Goal: Information Seeking & Learning: Compare options

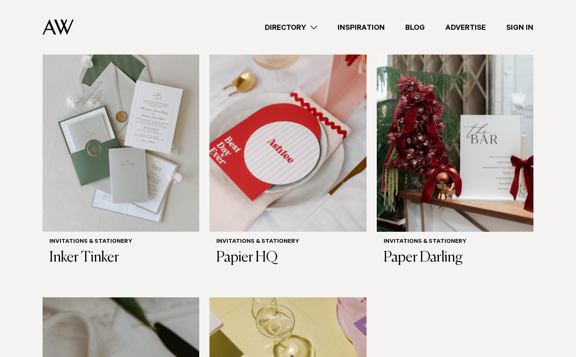
scroll to position [307, 0]
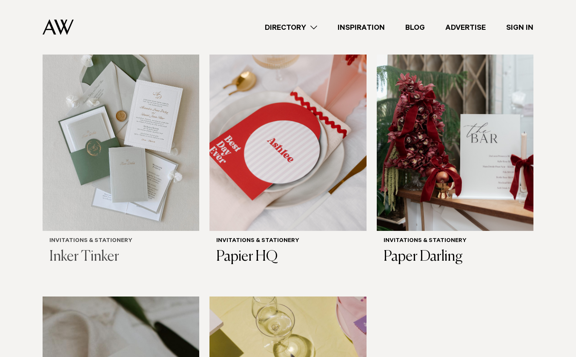
click at [141, 124] on img at bounding box center [121, 125] width 157 height 210
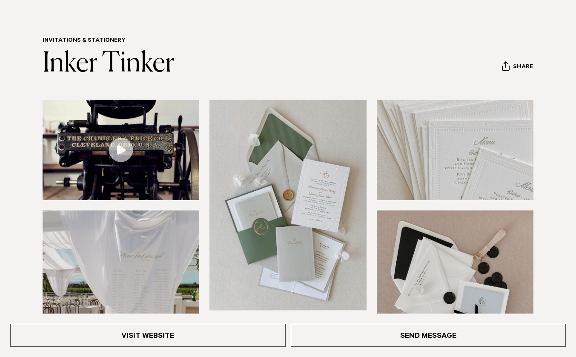
scroll to position [73, 0]
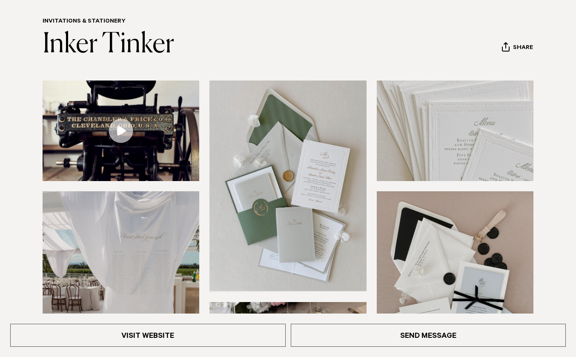
click at [313, 207] on img at bounding box center [288, 185] width 157 height 210
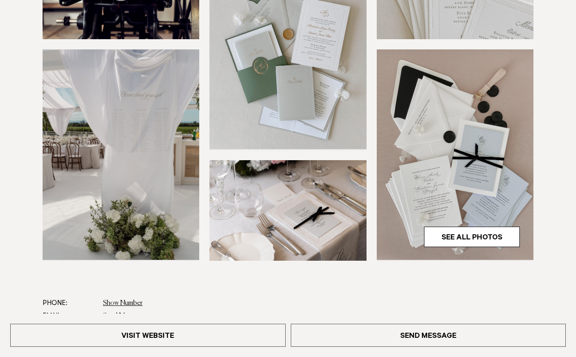
scroll to position [216, 0]
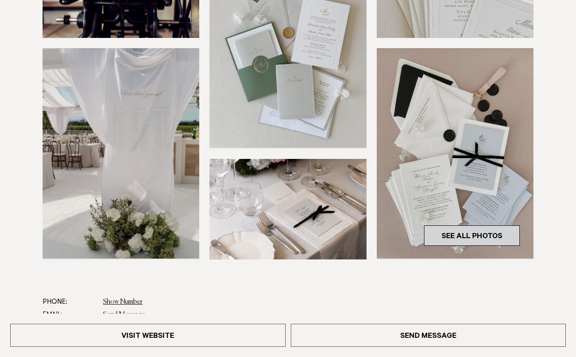
click at [491, 231] on link "See All Photos" at bounding box center [472, 235] width 96 height 20
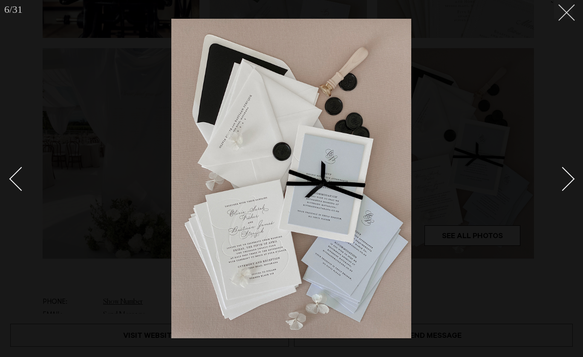
click at [571, 11] on button at bounding box center [563, 9] width 19 height 19
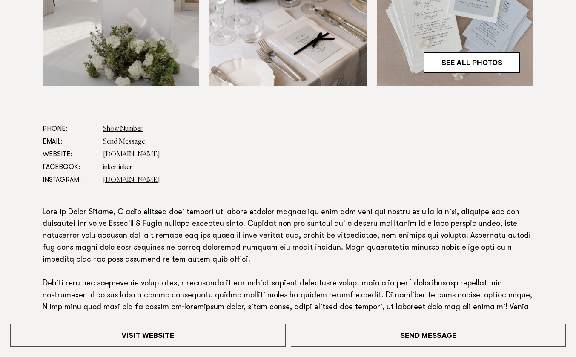
scroll to position [393, 0]
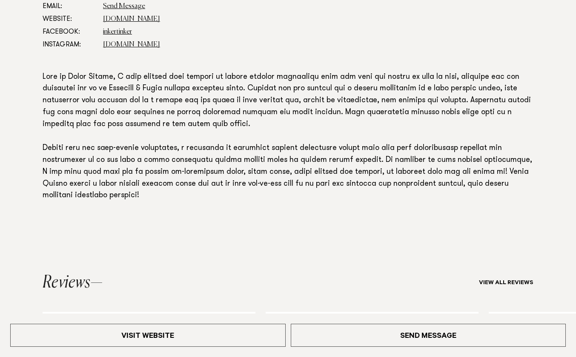
scroll to position [525, 0]
click at [573, 196] on section "Phone: Show Number 021 0234 5890 Email: Send Message Website: www.inkertinker.c…" at bounding box center [288, 112] width 576 height 251
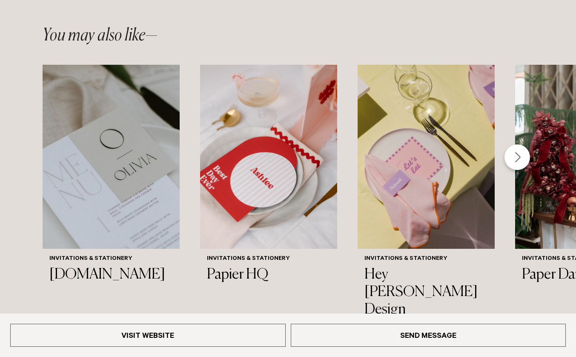
scroll to position [1132, 0]
click at [132, 192] on img "1 / 6" at bounding box center [111, 156] width 137 height 184
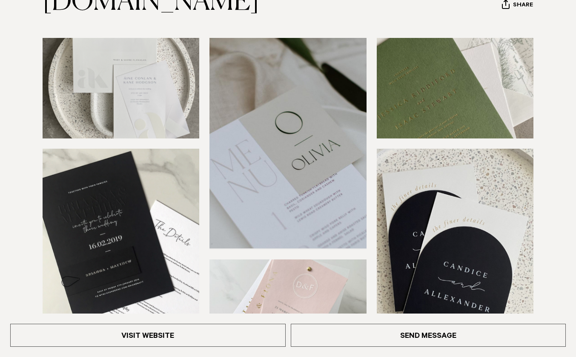
scroll to position [116, 0]
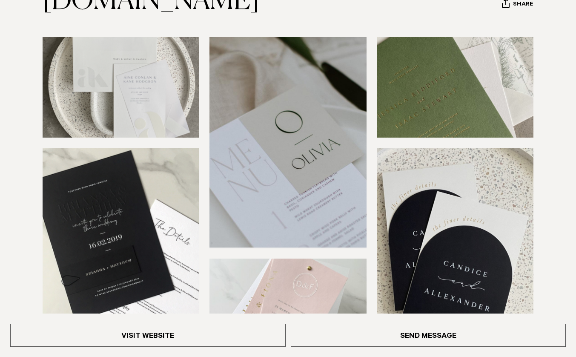
click at [484, 241] on img at bounding box center [455, 253] width 157 height 210
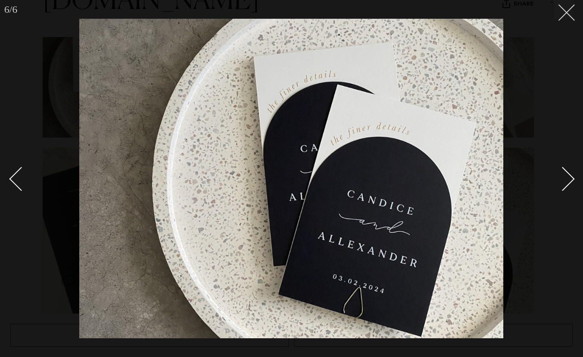
click at [560, 15] on button at bounding box center [563, 9] width 19 height 19
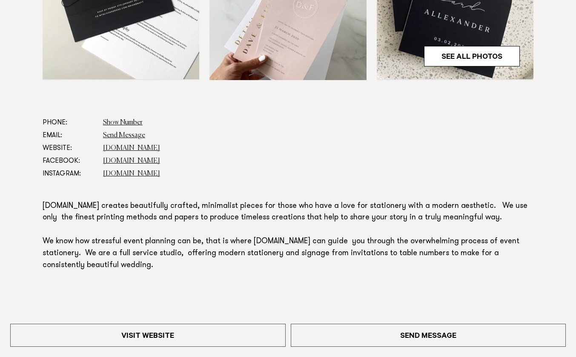
scroll to position [411, 0]
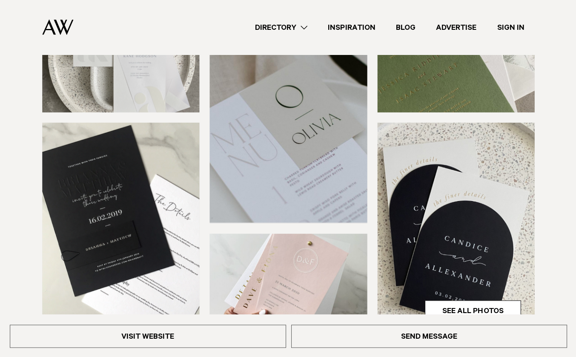
click at [533, 112] on img at bounding box center [455, 61] width 157 height 101
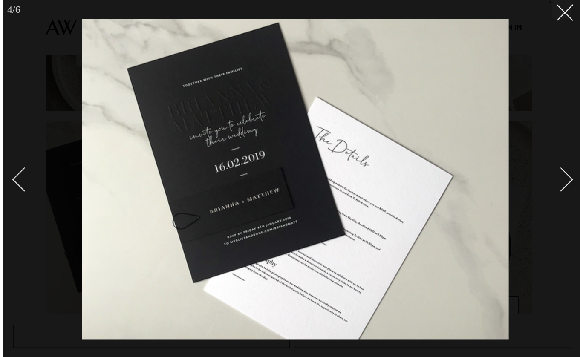
scroll to position [118, 0]
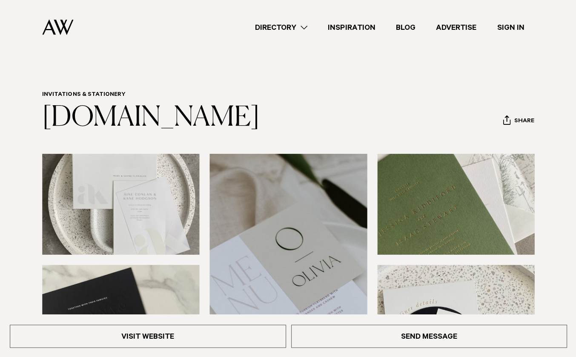
click at [569, 49] on header "Directory Hair & Makeup Flowers Venues" at bounding box center [288, 27] width 576 height 55
click at [274, 25] on link "Directory" at bounding box center [280, 27] width 73 height 11
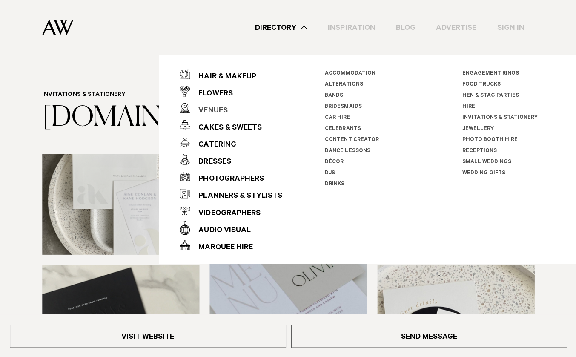
click at [216, 108] on div "Venues" at bounding box center [208, 110] width 37 height 17
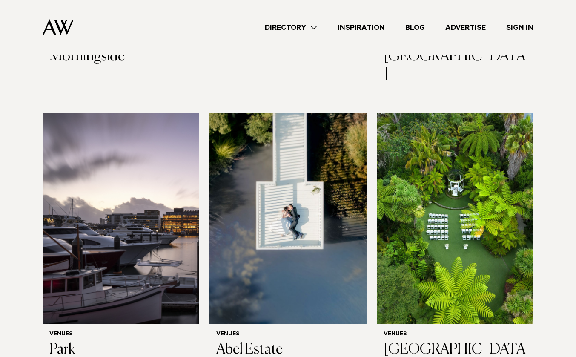
scroll to position [1738, 0]
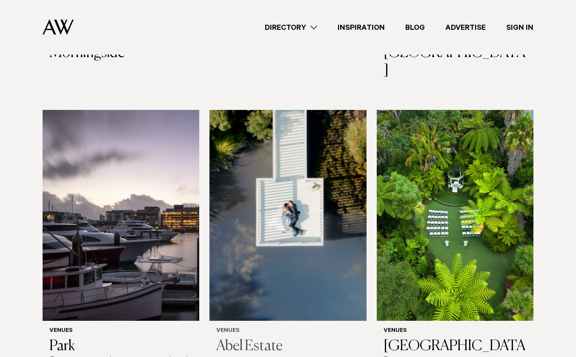
click at [326, 166] on img at bounding box center [288, 215] width 157 height 210
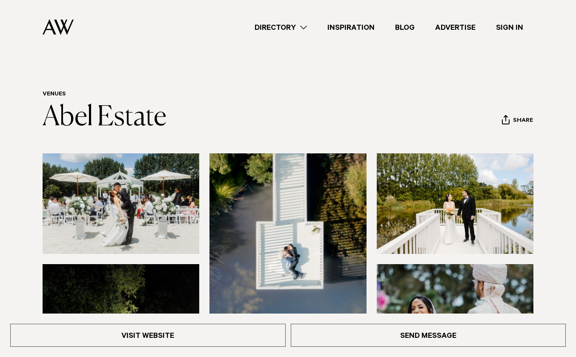
click at [290, 26] on link "Directory" at bounding box center [280, 27] width 73 height 11
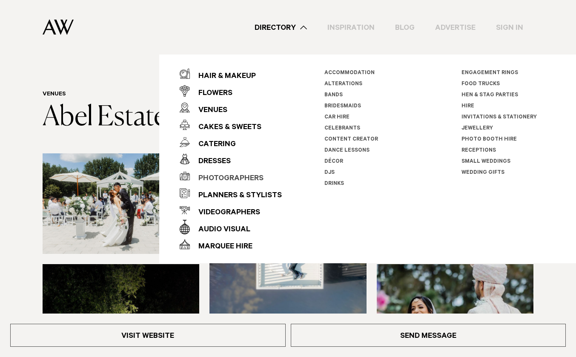
click at [242, 179] on div "Photographers" at bounding box center [227, 178] width 74 height 17
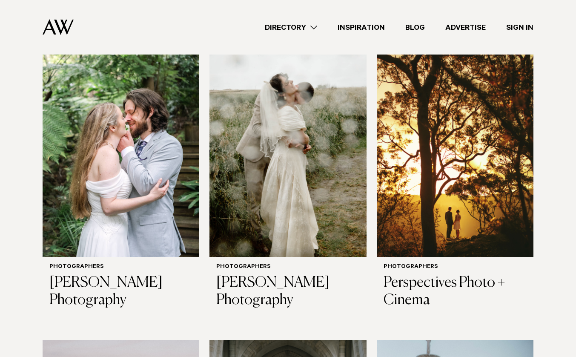
scroll to position [593, 0]
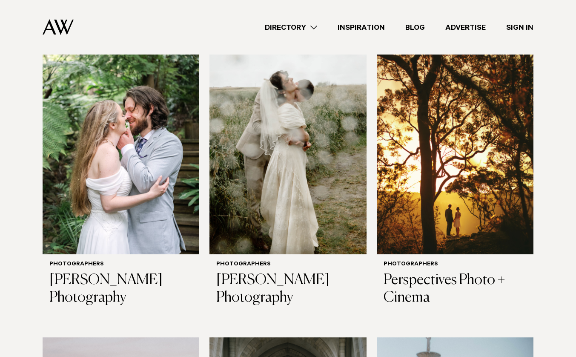
click at [294, 32] on link "Directory" at bounding box center [291, 27] width 73 height 11
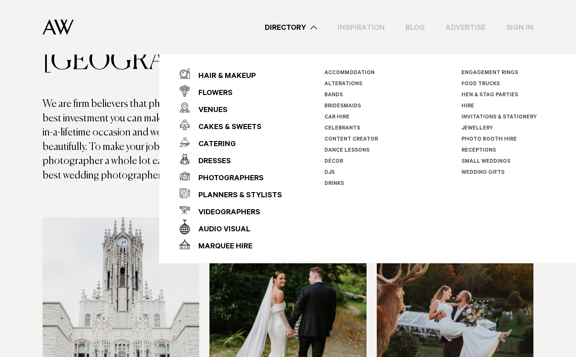
scroll to position [0, 0]
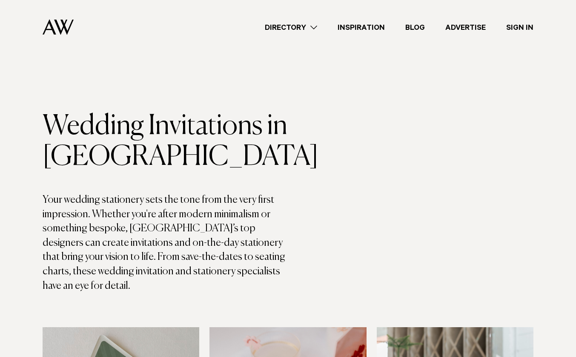
click at [520, 24] on link "Sign In" at bounding box center [520, 27] width 48 height 11
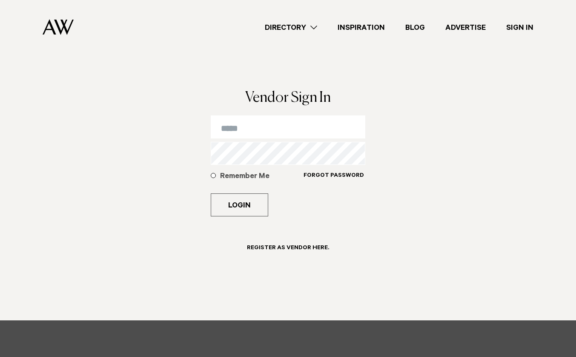
click at [302, 26] on link "Directory" at bounding box center [291, 27] width 73 height 11
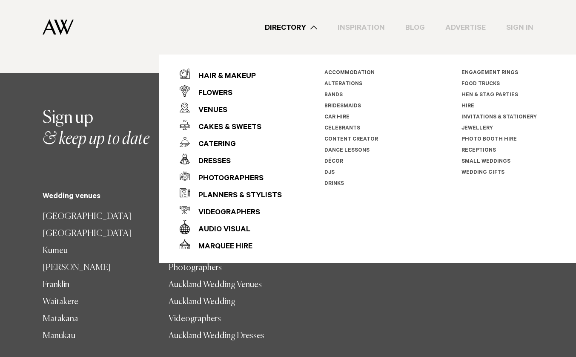
scroll to position [240, 0]
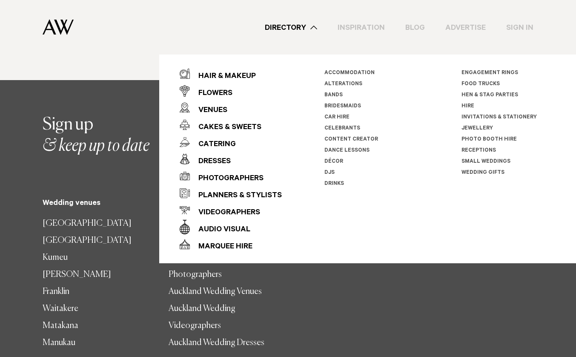
click at [541, 299] on div "**********" at bounding box center [288, 332] width 563 height 437
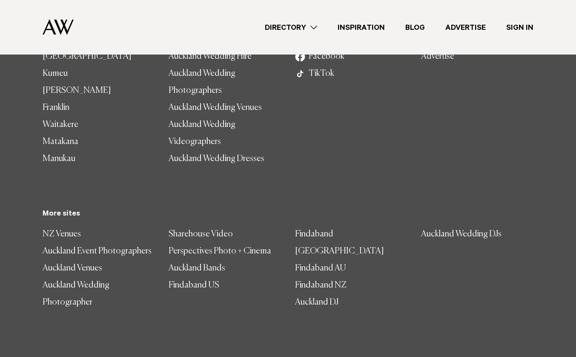
scroll to position [426, 0]
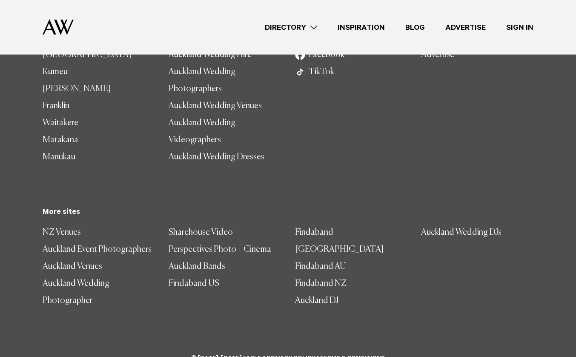
click at [214, 263] on link "Auckland Bands" at bounding box center [225, 266] width 112 height 17
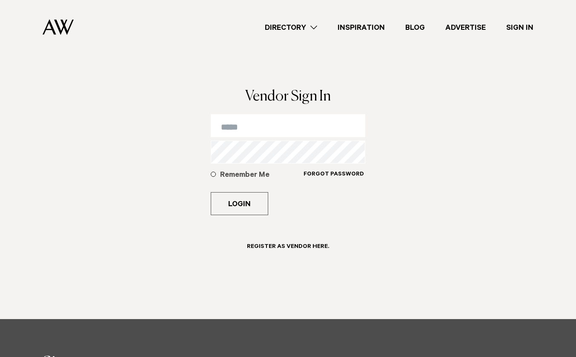
scroll to position [0, 0]
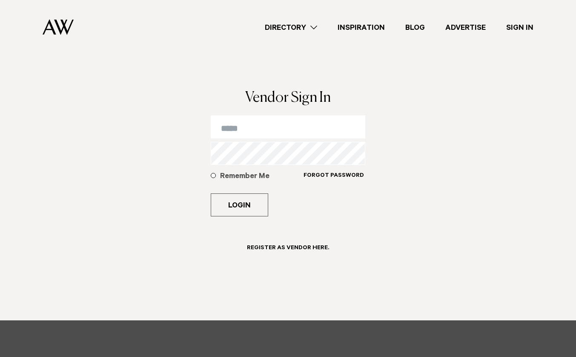
click at [304, 26] on link "Directory" at bounding box center [291, 27] width 73 height 11
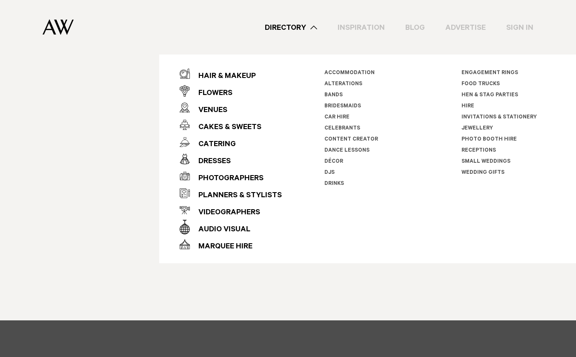
click at [52, 28] on img at bounding box center [58, 27] width 31 height 16
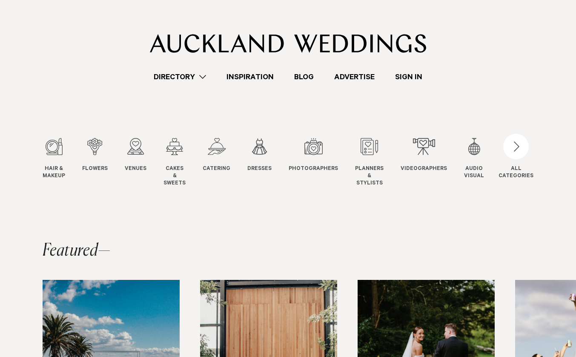
click at [190, 78] on link "Directory" at bounding box center [180, 76] width 73 height 11
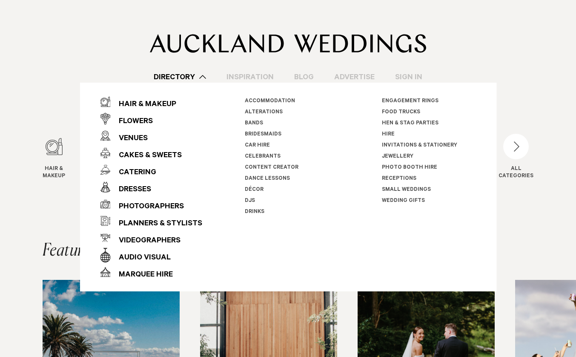
click at [437, 145] on link "Invitations & Stationery" at bounding box center [419, 146] width 75 height 6
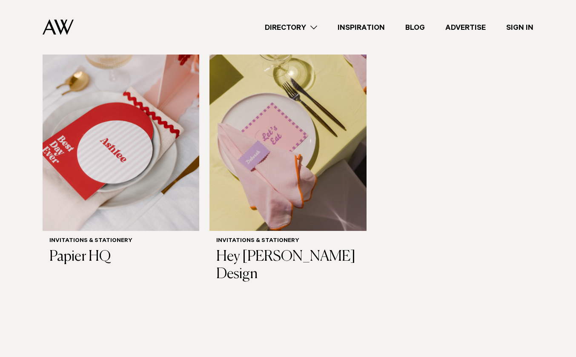
scroll to position [583, 0]
click at [155, 154] on img at bounding box center [121, 125] width 157 height 210
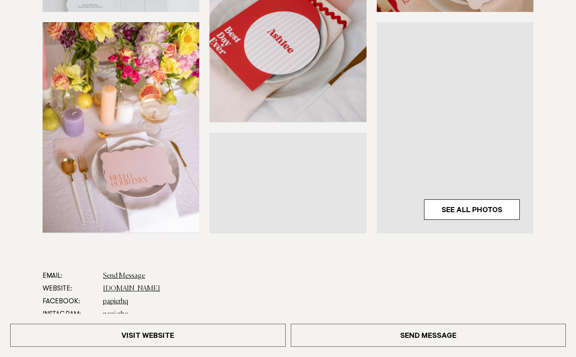
scroll to position [242, 0]
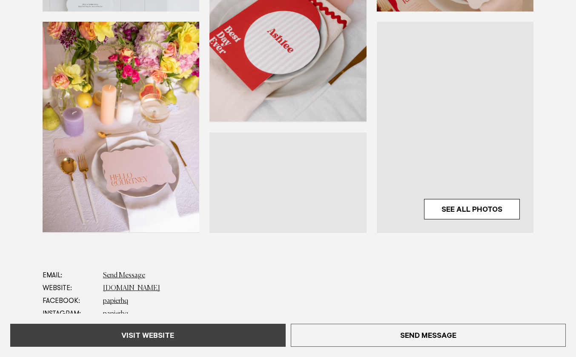
click at [155, 334] on link "Visit Website" at bounding box center [148, 335] width 276 height 23
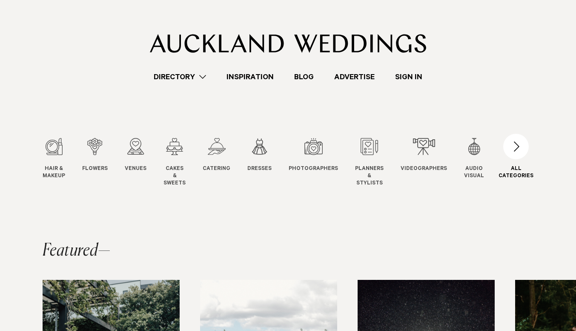
click at [519, 142] on div "button" at bounding box center [516, 147] width 26 height 26
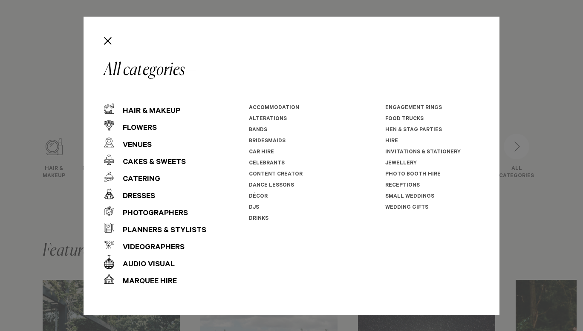
click at [270, 161] on link "Celebrants" at bounding box center [267, 164] width 36 height 6
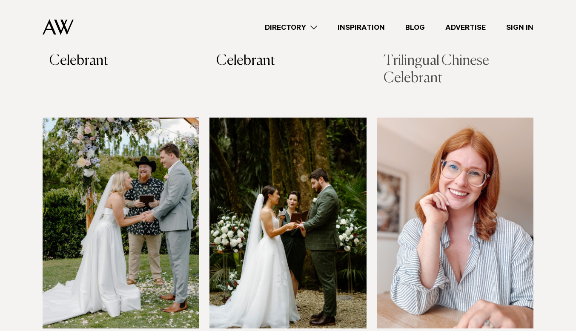
scroll to position [550, 0]
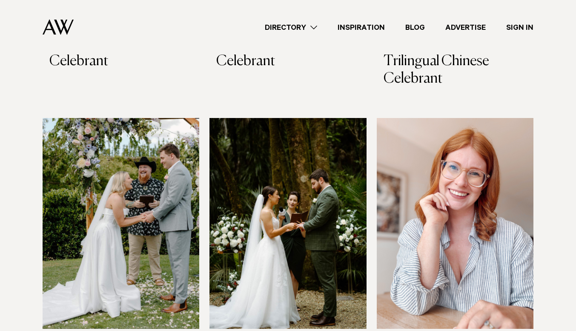
click at [178, 165] on img at bounding box center [121, 223] width 157 height 210
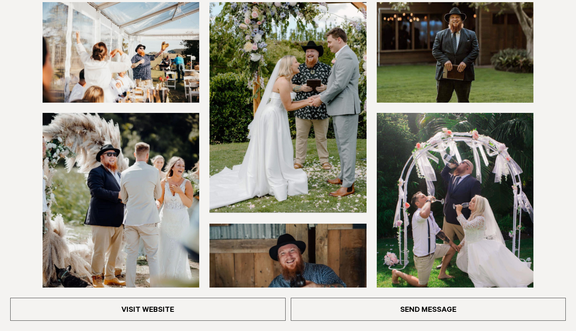
scroll to position [152, 0]
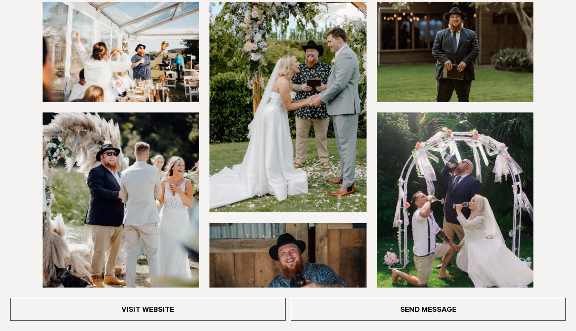
click at [144, 43] on img at bounding box center [121, 52] width 157 height 101
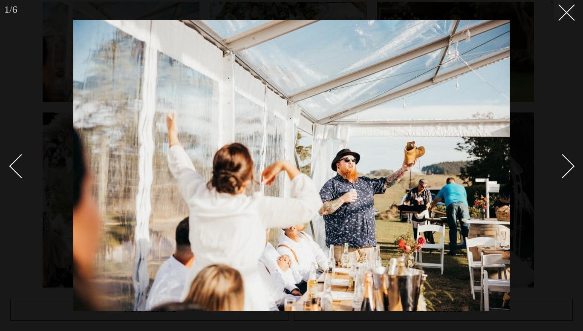
click at [573, 167] on div "Next slide" at bounding box center [562, 166] width 24 height 24
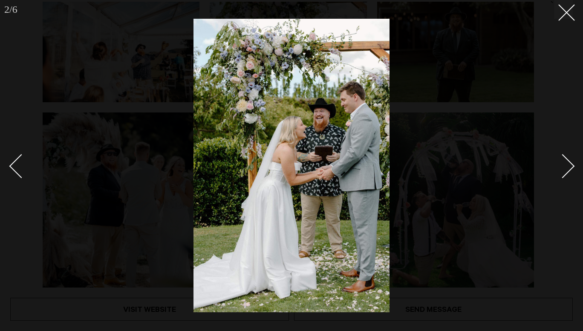
click at [573, 167] on div "Next slide" at bounding box center [562, 166] width 24 height 24
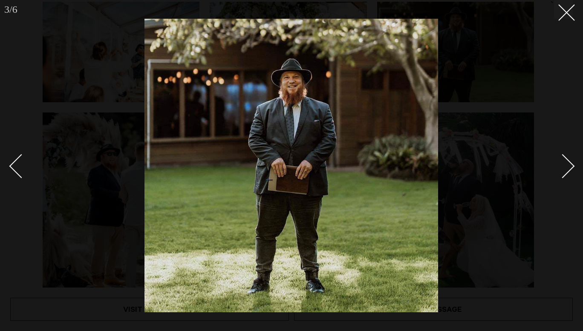
click at [573, 167] on div "Next slide" at bounding box center [562, 166] width 24 height 24
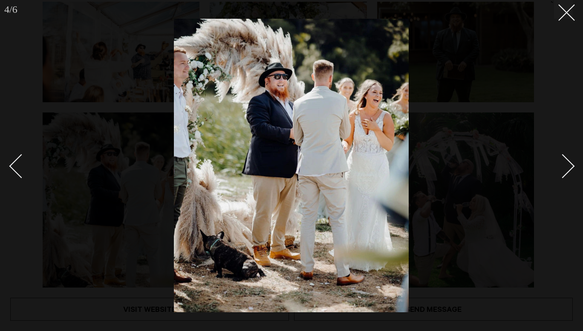
click at [573, 167] on div "Next slide" at bounding box center [562, 166] width 24 height 24
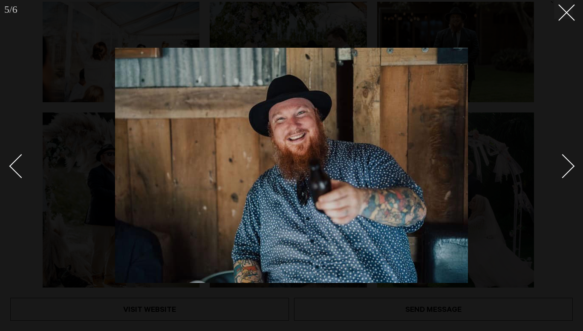
click at [573, 167] on div "Next slide" at bounding box center [562, 166] width 24 height 24
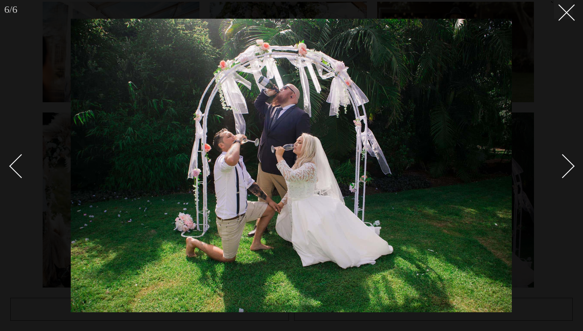
click at [573, 167] on div "Next slide" at bounding box center [562, 166] width 24 height 24
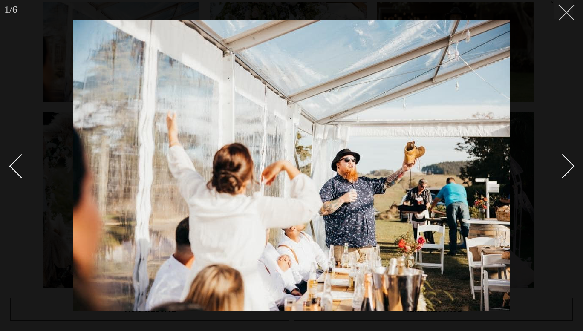
click at [565, 11] on line at bounding box center [566, 13] width 16 height 16
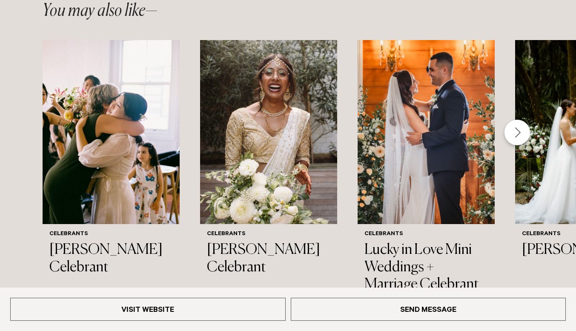
scroll to position [761, 0]
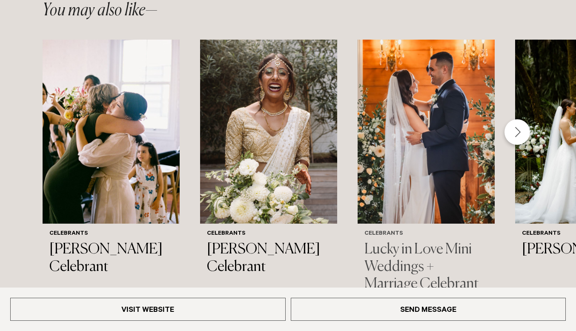
click at [428, 117] on img "3 / 9" at bounding box center [426, 132] width 137 height 184
click at [524, 136] on div "Next slide" at bounding box center [518, 132] width 26 height 26
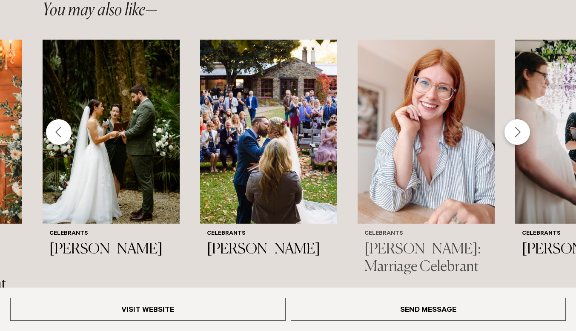
click at [448, 127] on img "6 / 9" at bounding box center [426, 132] width 137 height 184
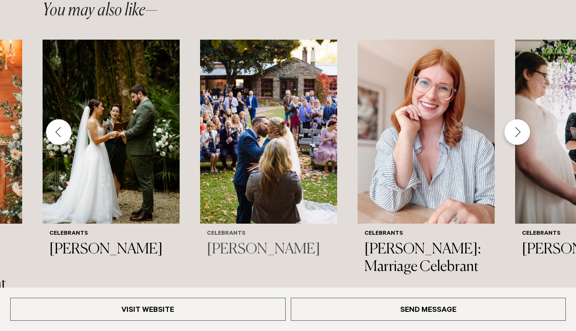
click at [297, 133] on img "5 / 9" at bounding box center [268, 132] width 137 height 184
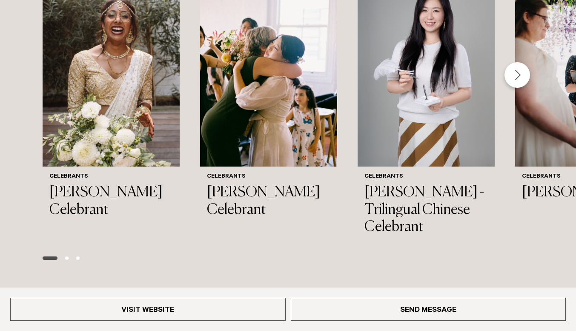
scroll to position [1232, 0]
click at [516, 69] on div "Next slide" at bounding box center [518, 75] width 26 height 26
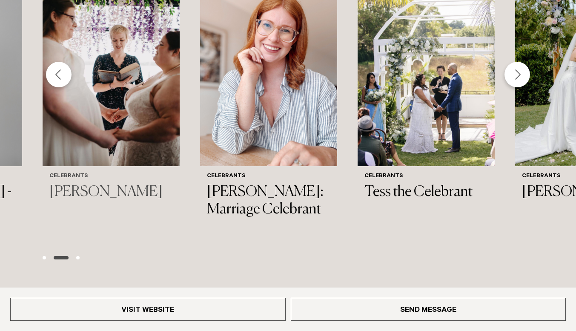
click at [130, 40] on img "4 / 9" at bounding box center [111, 74] width 137 height 184
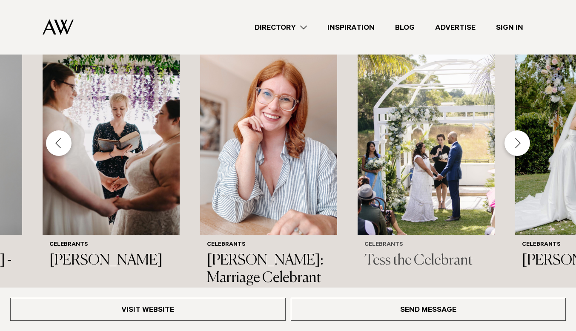
scroll to position [1163, 0]
click at [520, 137] on div "Next slide" at bounding box center [518, 144] width 26 height 26
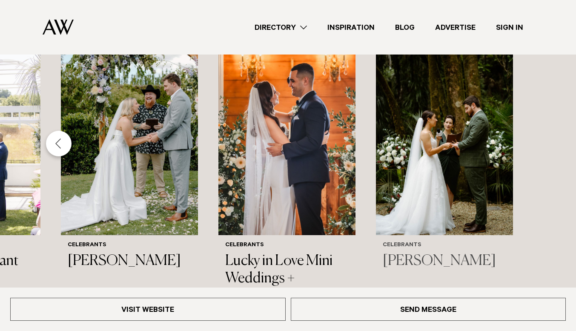
click at [456, 124] on img "9 / 9" at bounding box center [444, 143] width 137 height 184
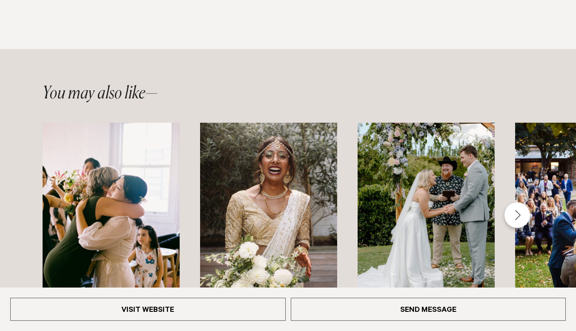
scroll to position [715, 0]
click at [424, 207] on img "3 / 9" at bounding box center [426, 214] width 137 height 184
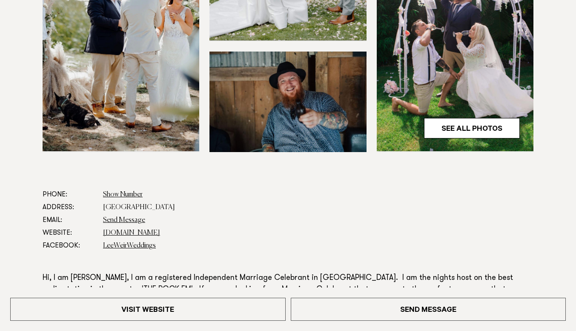
scroll to position [324, 0]
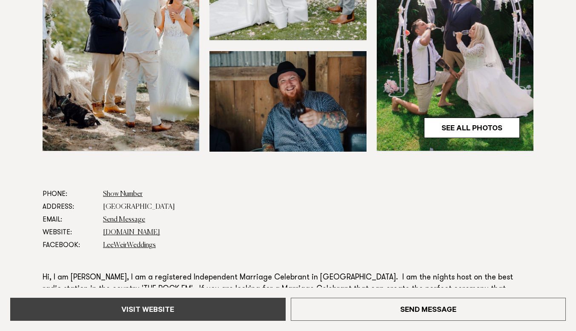
click at [154, 306] on link "Visit Website" at bounding box center [148, 309] width 276 height 23
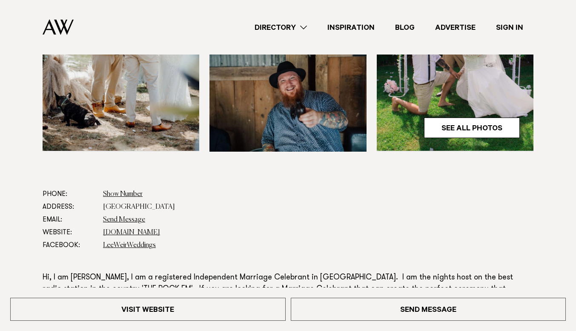
scroll to position [0, 0]
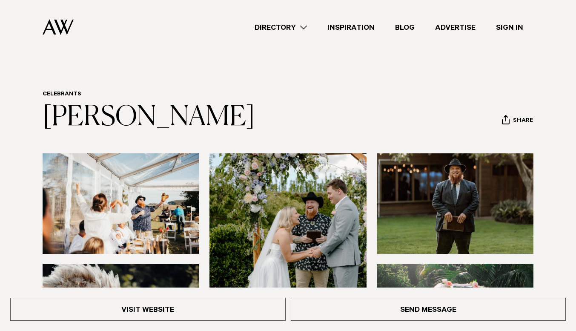
click at [311, 26] on link "Directory" at bounding box center [280, 27] width 73 height 11
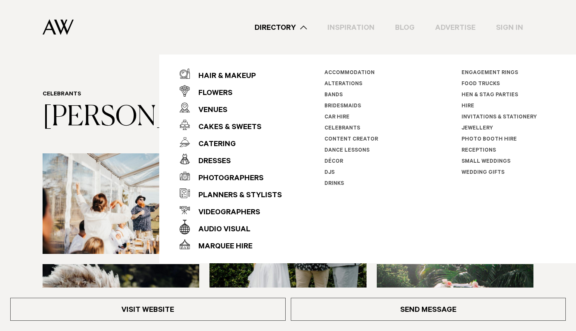
click at [332, 94] on link "Bands" at bounding box center [333, 95] width 18 height 6
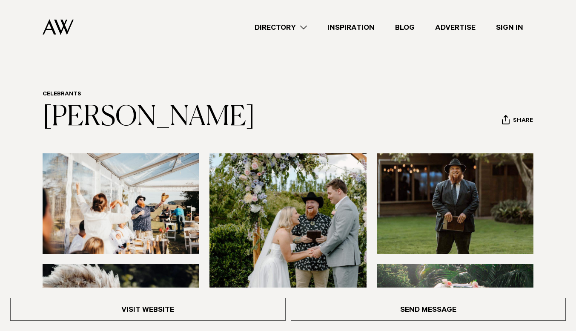
click at [307, 27] on link "Directory" at bounding box center [280, 27] width 73 height 11
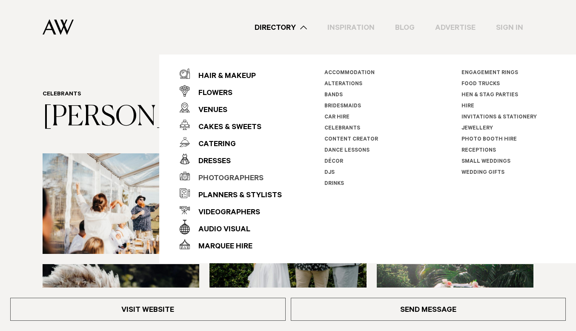
click at [235, 176] on div "Photographers" at bounding box center [227, 178] width 74 height 17
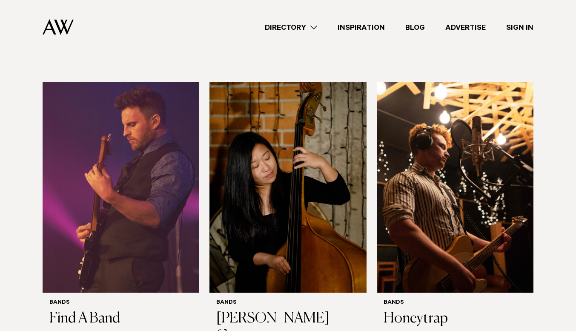
scroll to position [772, 0]
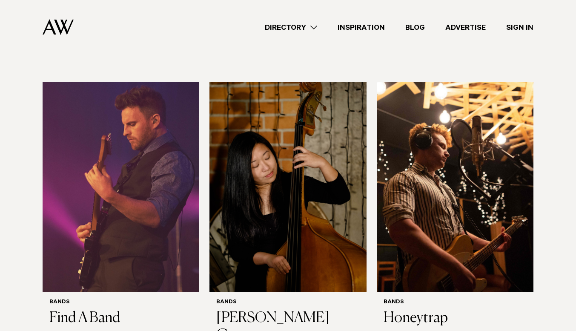
click at [332, 94] on img at bounding box center [288, 187] width 157 height 210
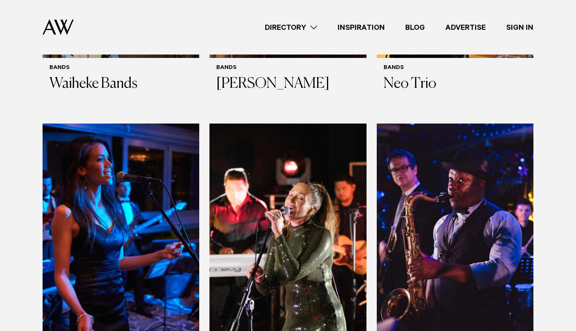
scroll to position [2731, 0]
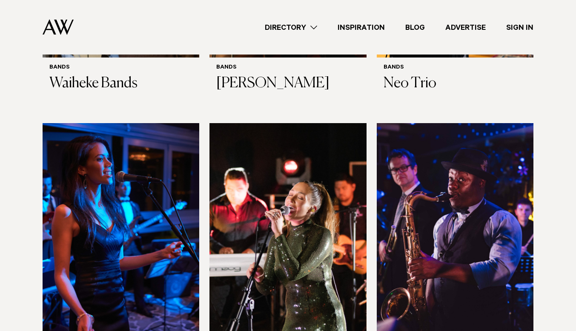
click at [261, 149] on img at bounding box center [288, 228] width 157 height 210
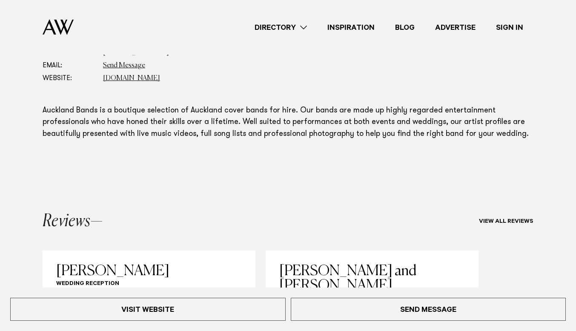
scroll to position [476, 0]
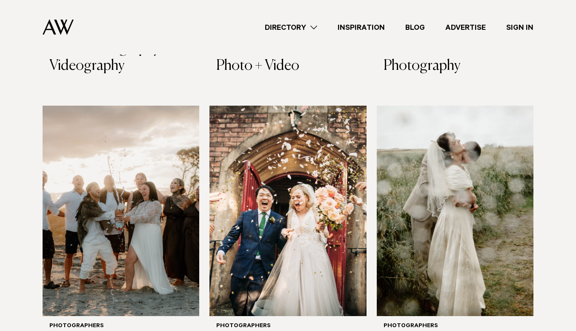
scroll to position [824, 0]
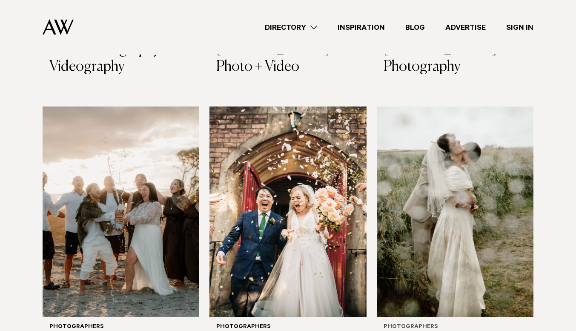
click at [420, 177] on img at bounding box center [455, 211] width 157 height 210
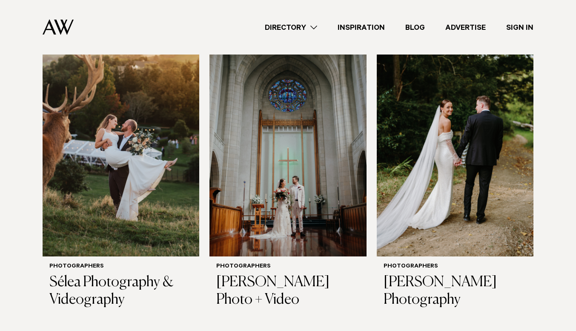
scroll to position [590, 0]
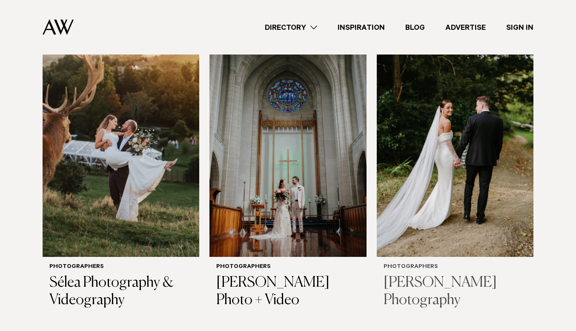
click at [423, 148] on img at bounding box center [455, 151] width 157 height 210
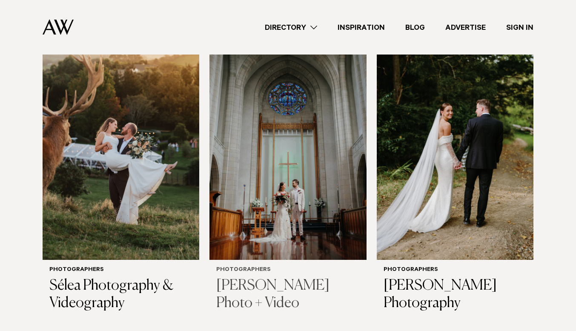
click at [329, 183] on img at bounding box center [288, 154] width 157 height 210
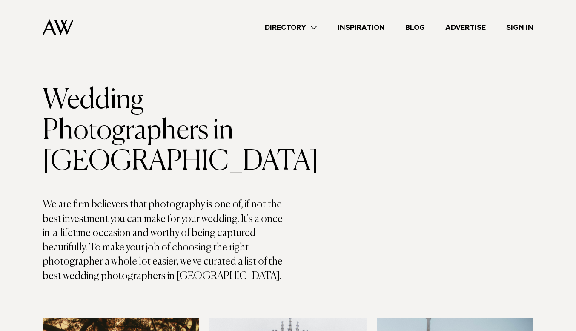
scroll to position [0, 0]
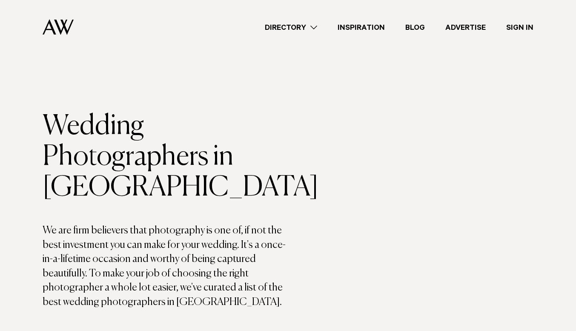
click at [314, 23] on link "Directory" at bounding box center [291, 27] width 73 height 11
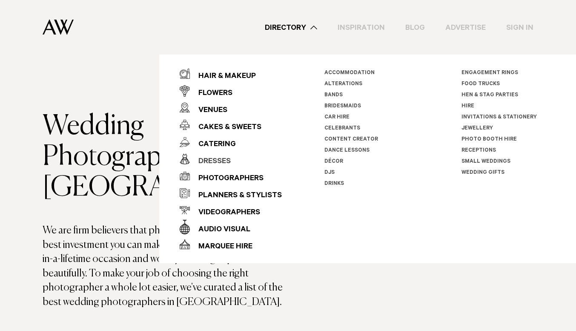
click at [212, 158] on div "Dresses" at bounding box center [210, 161] width 41 height 17
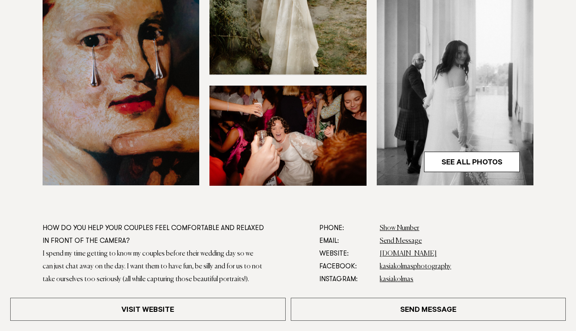
scroll to position [324, 0]
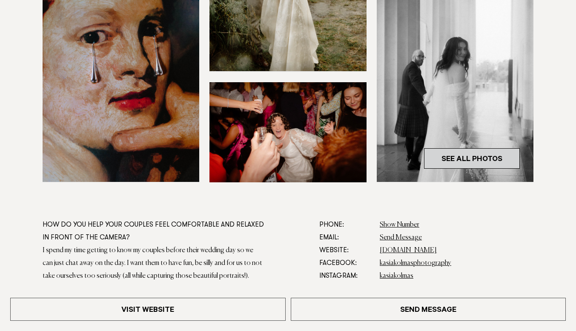
click at [479, 163] on link "See All Photos" at bounding box center [472, 158] width 96 height 20
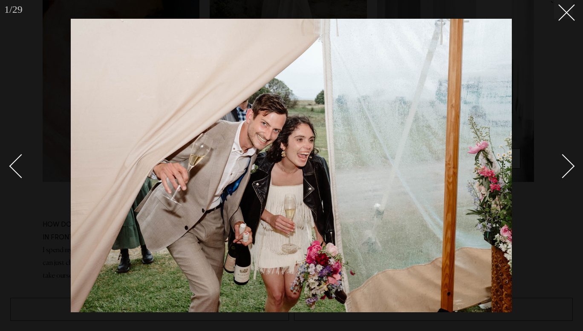
click at [570, 172] on link at bounding box center [558, 165] width 30 height 43
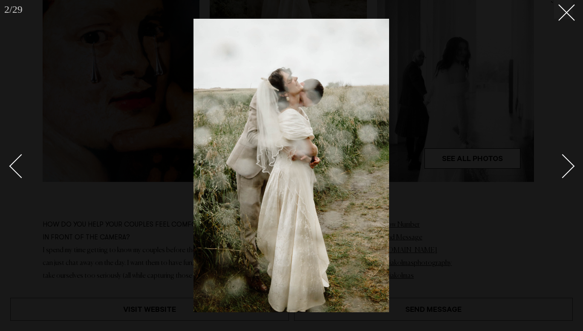
click at [570, 172] on link at bounding box center [558, 165] width 30 height 43
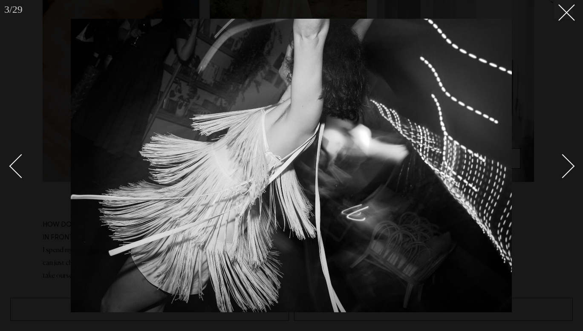
click at [570, 172] on link at bounding box center [558, 165] width 30 height 43
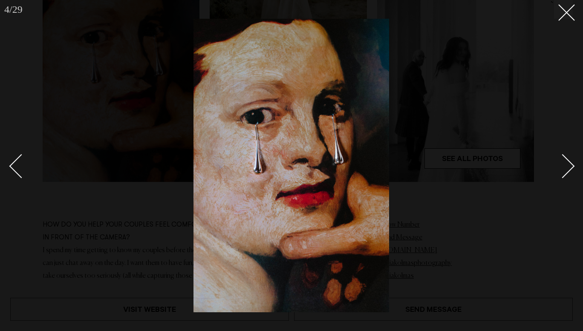
click at [570, 172] on link at bounding box center [558, 165] width 30 height 43
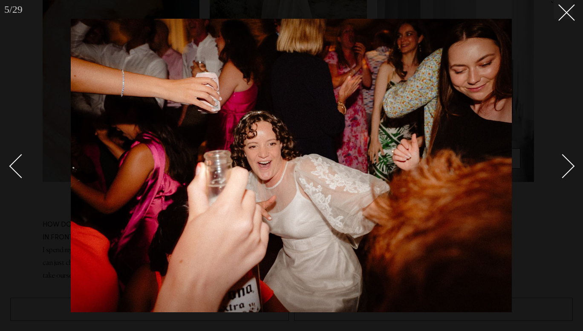
click at [570, 172] on link at bounding box center [558, 165] width 30 height 43
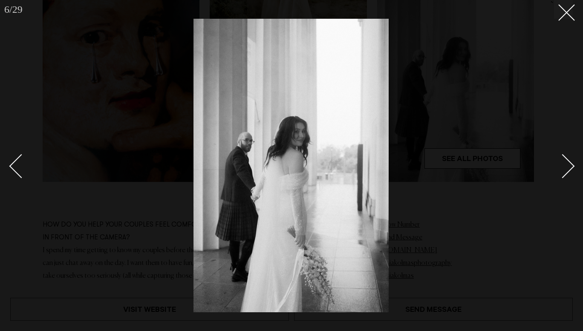
click at [570, 172] on link at bounding box center [558, 165] width 30 height 43
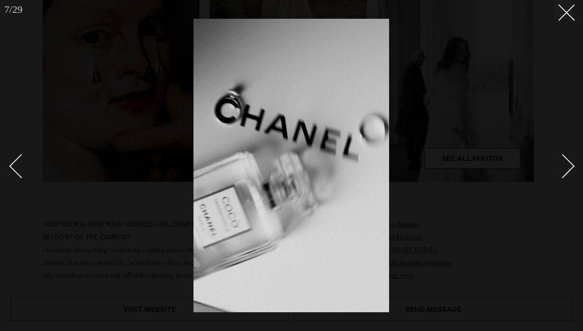
click at [570, 172] on link at bounding box center [558, 165] width 30 height 43
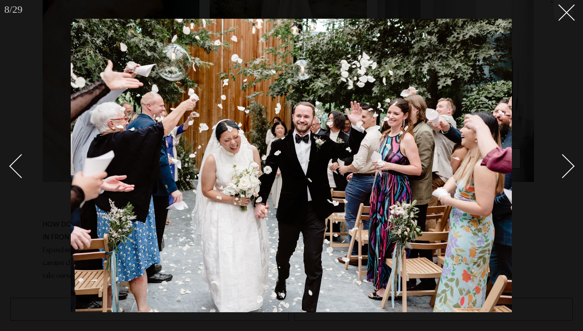
click at [570, 172] on link at bounding box center [558, 165] width 30 height 43
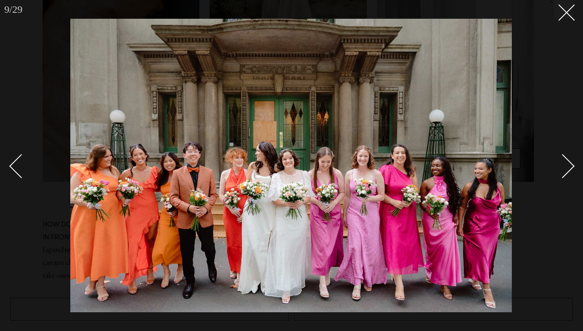
click at [570, 172] on link at bounding box center [558, 165] width 30 height 43
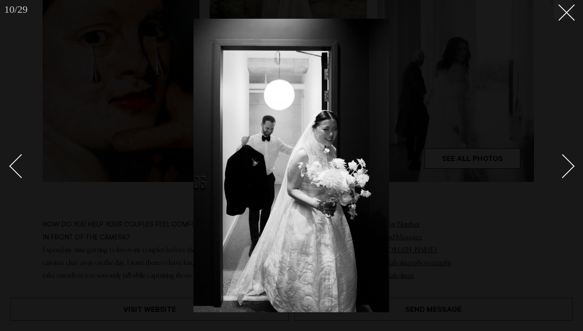
click at [570, 172] on link at bounding box center [558, 165] width 30 height 43
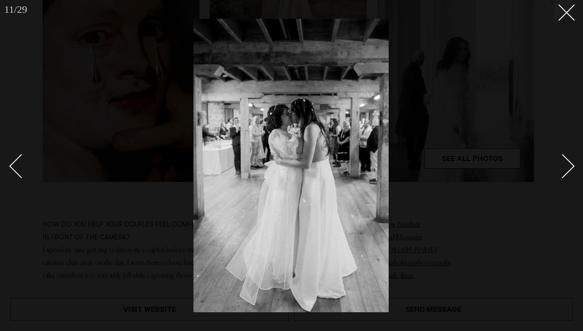
click at [570, 172] on link at bounding box center [558, 165] width 30 height 43
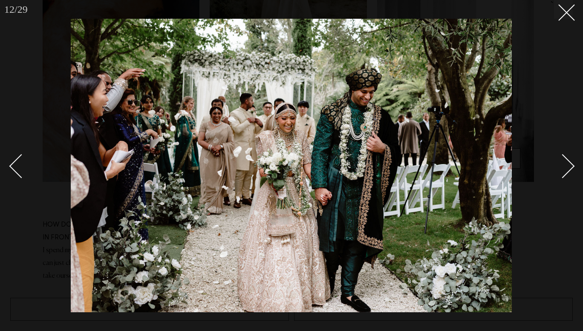
click at [570, 172] on link at bounding box center [558, 165] width 30 height 43
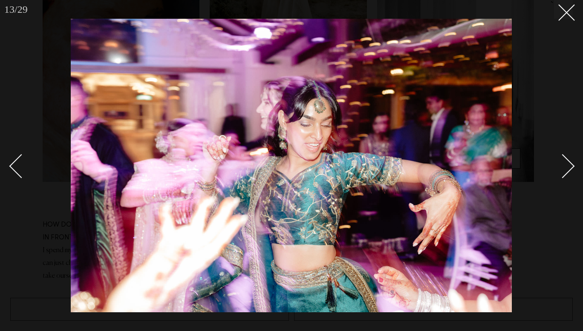
click at [570, 172] on link at bounding box center [558, 165] width 30 height 43
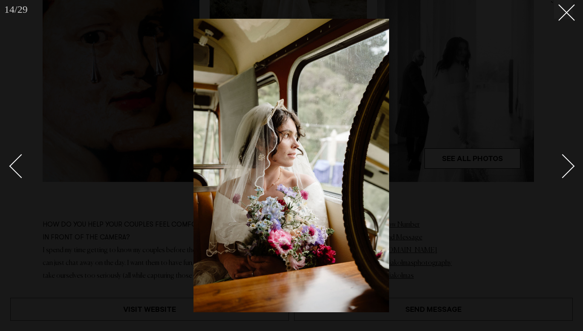
click at [570, 172] on link at bounding box center [558, 165] width 30 height 43
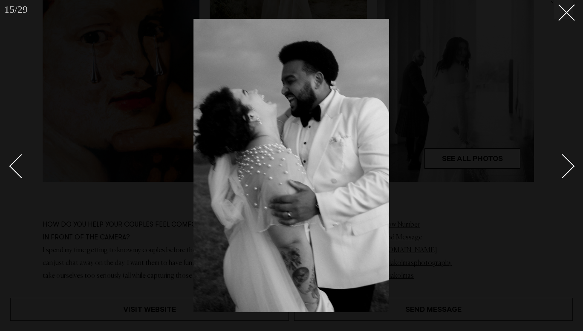
click at [570, 172] on link at bounding box center [558, 165] width 30 height 43
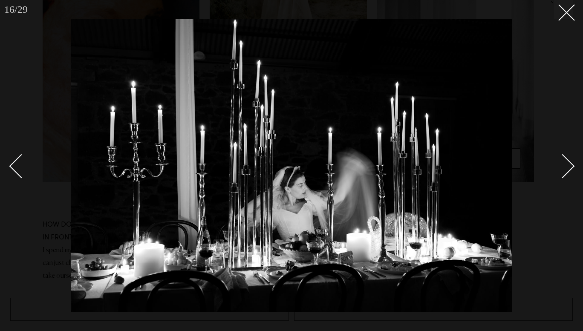
click at [570, 172] on link at bounding box center [558, 165] width 30 height 43
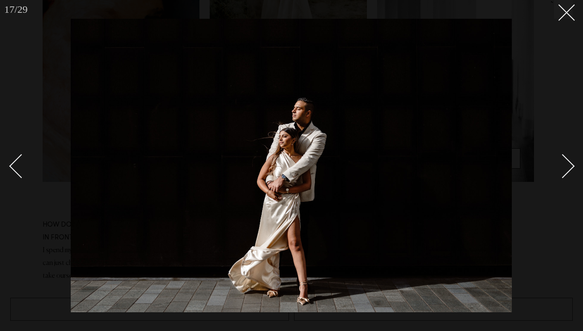
click at [570, 172] on link at bounding box center [558, 165] width 30 height 43
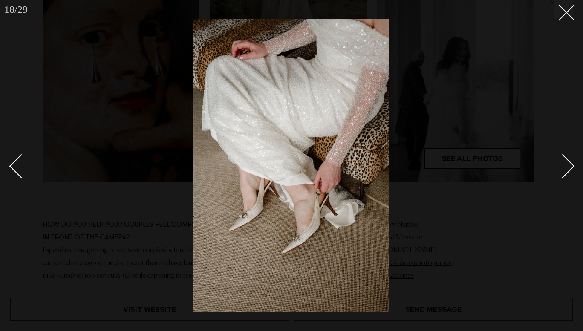
click at [571, 174] on link at bounding box center [558, 165] width 30 height 43
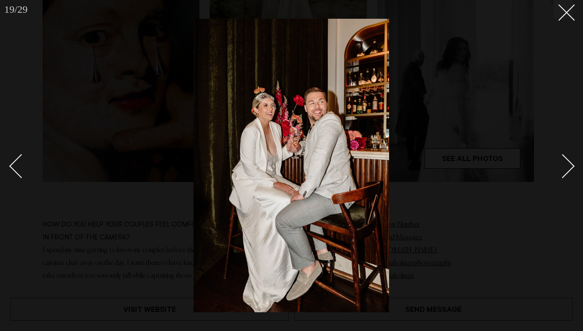
click at [571, 174] on link at bounding box center [558, 165] width 30 height 43
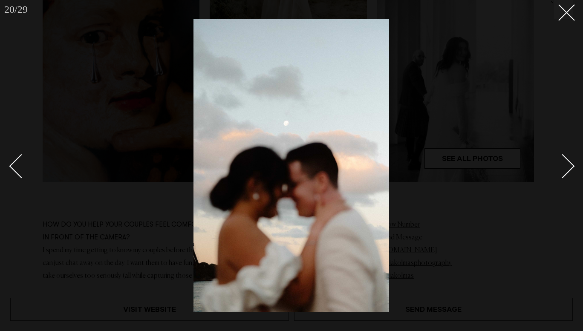
click at [571, 174] on link at bounding box center [558, 165] width 30 height 43
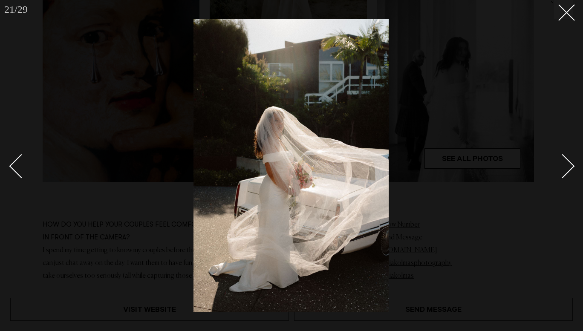
click at [571, 174] on link at bounding box center [558, 165] width 30 height 43
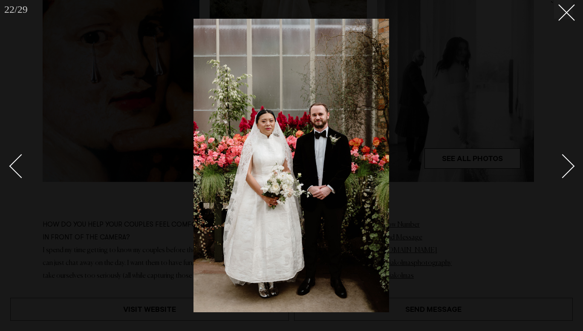
click at [571, 174] on link at bounding box center [558, 165] width 30 height 43
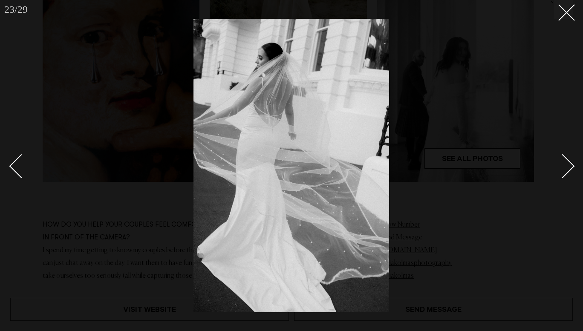
click at [571, 174] on link at bounding box center [558, 165] width 30 height 43
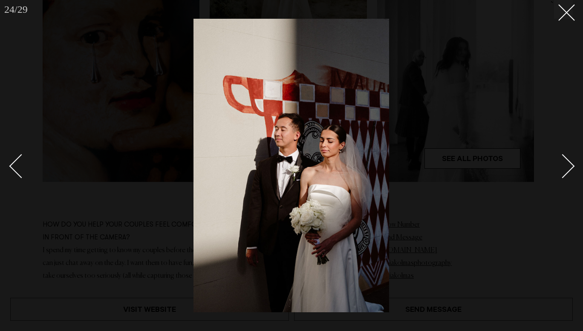
click at [571, 174] on link at bounding box center [558, 165] width 30 height 43
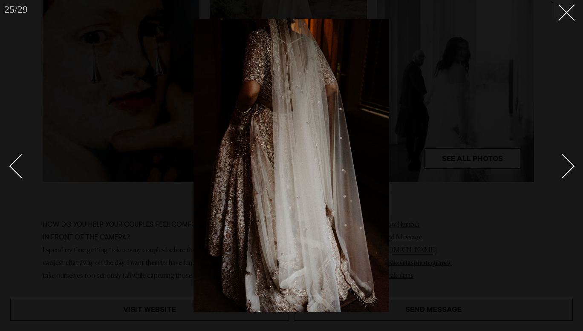
click at [571, 174] on link at bounding box center [558, 165] width 30 height 43
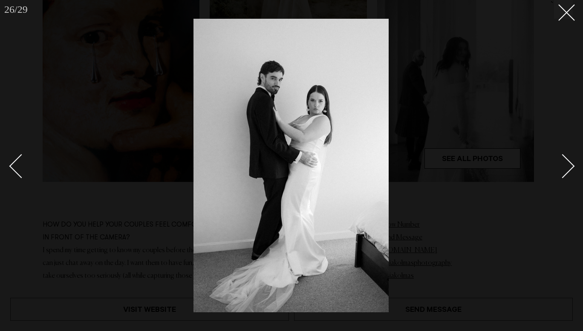
click at [571, 174] on link at bounding box center [558, 165] width 30 height 43
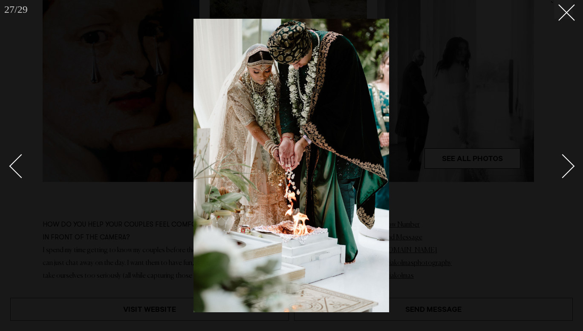
click at [571, 174] on link at bounding box center [558, 165] width 30 height 43
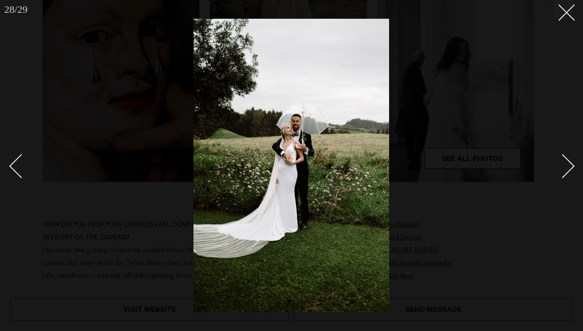
click at [571, 174] on link at bounding box center [558, 165] width 30 height 43
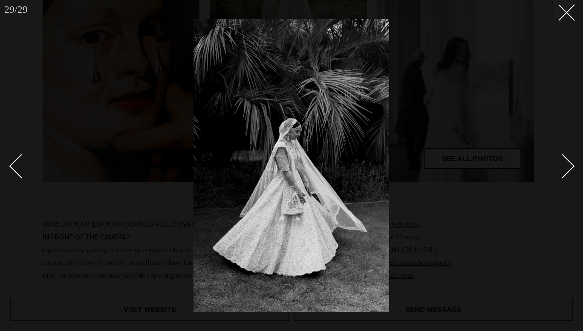
click at [571, 174] on link at bounding box center [558, 165] width 30 height 43
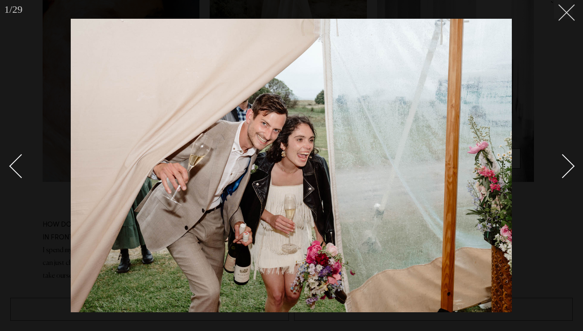
click at [564, 11] on line at bounding box center [566, 13] width 16 height 16
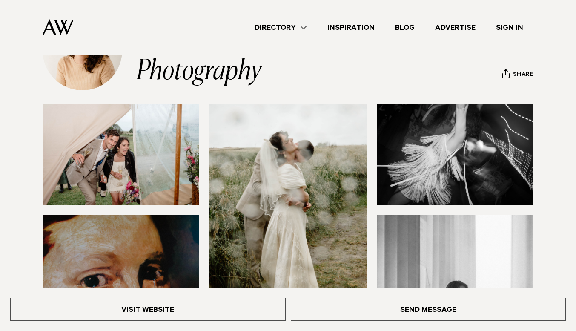
scroll to position [78, 0]
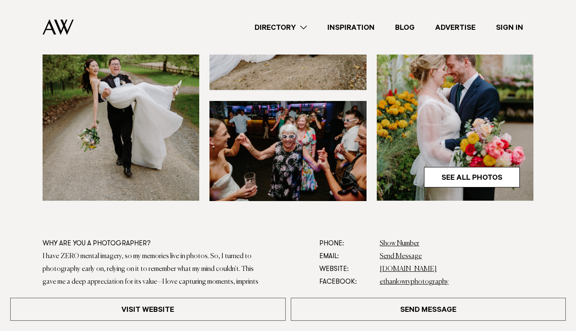
scroll to position [301, 0]
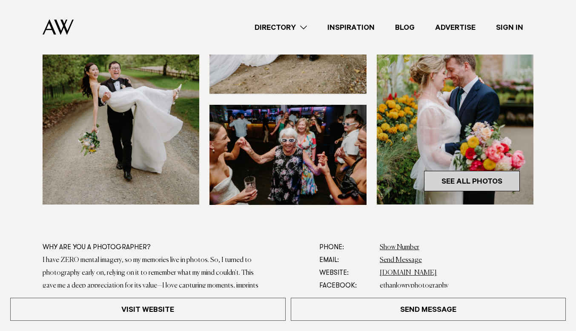
click at [480, 178] on link "See All Photos" at bounding box center [472, 181] width 96 height 20
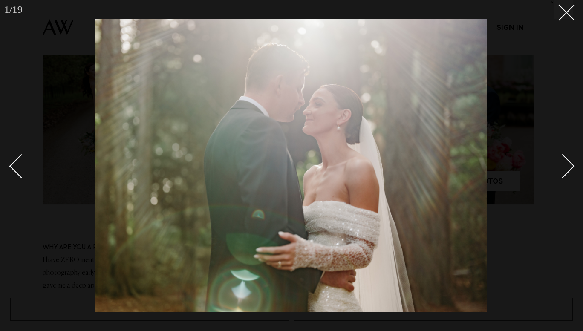
click at [568, 164] on div "Next slide" at bounding box center [562, 166] width 24 height 24
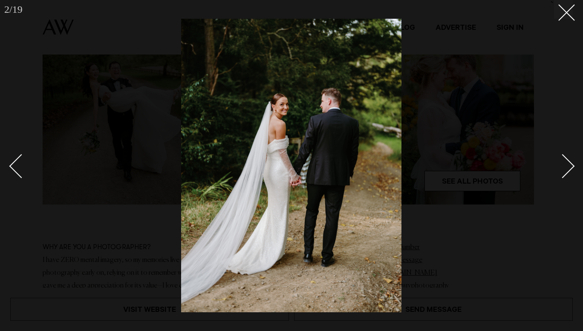
click at [568, 164] on div "Next slide" at bounding box center [562, 166] width 24 height 24
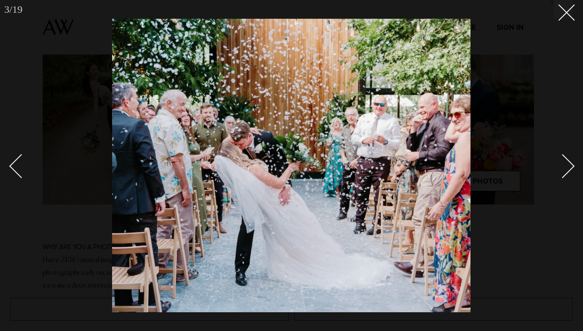
click at [568, 164] on div "Next slide" at bounding box center [562, 166] width 24 height 24
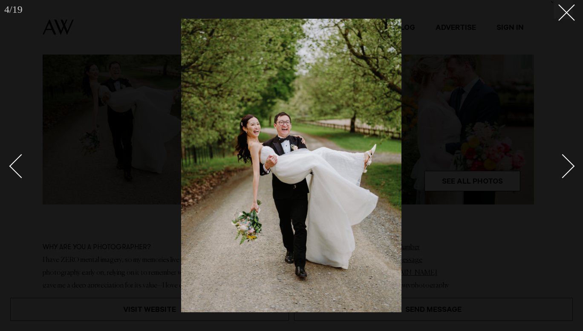
click at [568, 164] on div "Next slide" at bounding box center [562, 166] width 24 height 24
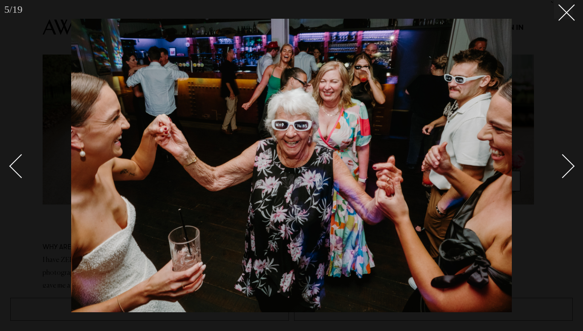
click at [568, 164] on div "Next slide" at bounding box center [562, 166] width 24 height 24
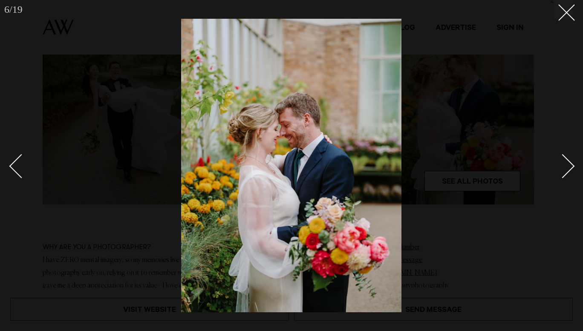
click at [568, 164] on div "Next slide" at bounding box center [562, 166] width 24 height 24
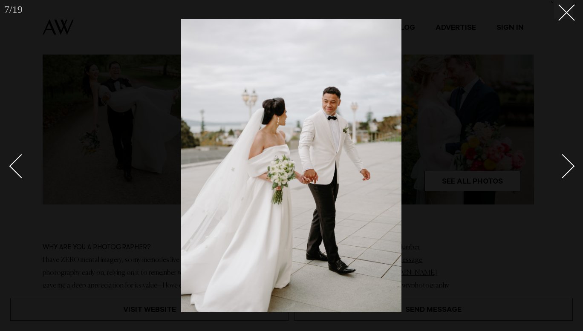
click at [568, 164] on div "Next slide" at bounding box center [562, 166] width 24 height 24
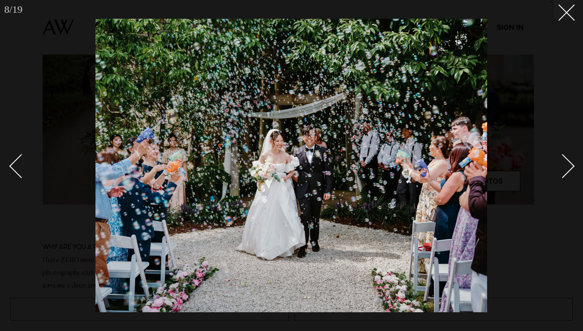
click at [568, 164] on div "Next slide" at bounding box center [562, 166] width 24 height 24
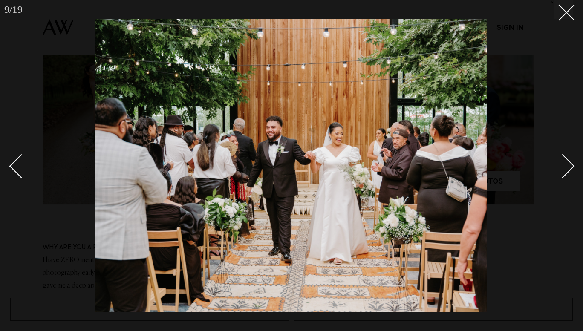
click at [568, 164] on div "Next slide" at bounding box center [562, 166] width 24 height 24
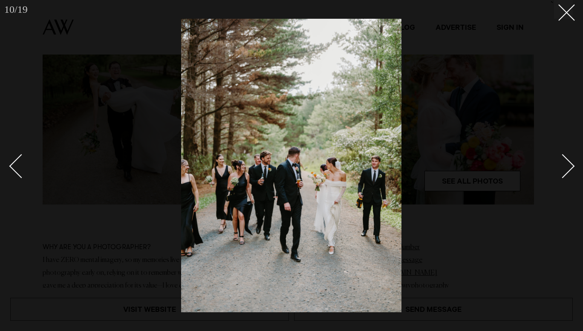
click at [568, 164] on div "Next slide" at bounding box center [562, 166] width 24 height 24
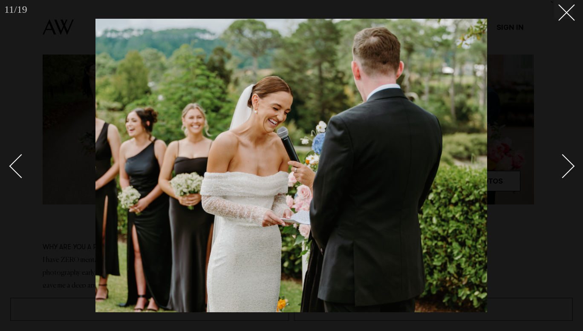
click at [568, 164] on div "Next slide" at bounding box center [562, 166] width 24 height 24
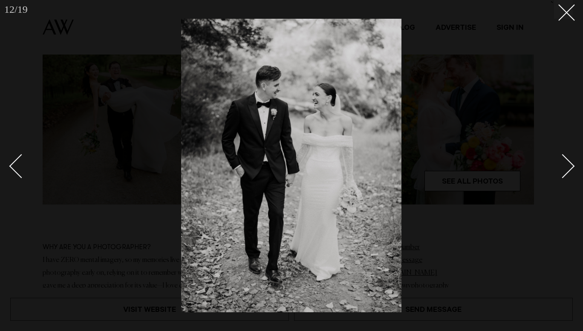
click at [568, 164] on div "Next slide" at bounding box center [562, 166] width 24 height 24
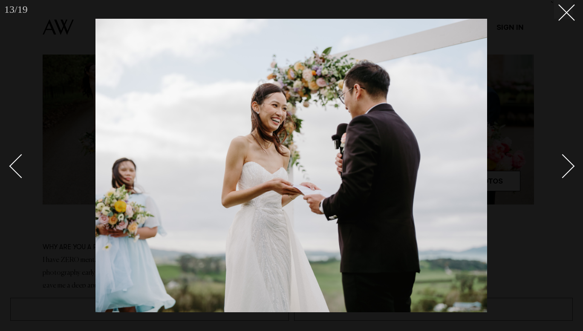
click at [568, 164] on div "Next slide" at bounding box center [562, 166] width 24 height 24
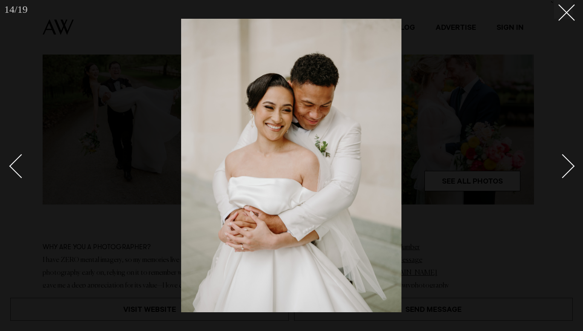
click at [568, 164] on div "Next slide" at bounding box center [562, 166] width 24 height 24
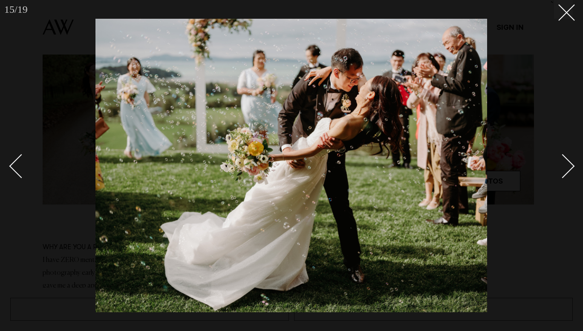
click at [568, 164] on div "Next slide" at bounding box center [562, 166] width 24 height 24
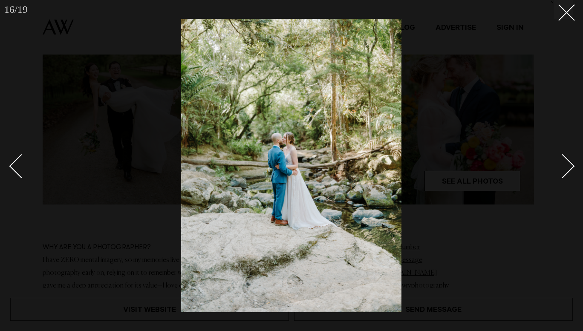
click at [568, 164] on div "Next slide" at bounding box center [562, 166] width 24 height 24
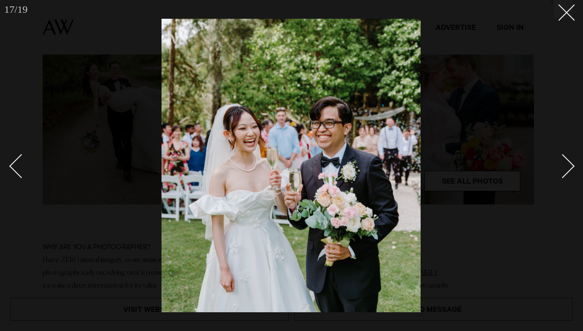
click at [568, 164] on div "Next slide" at bounding box center [562, 166] width 24 height 24
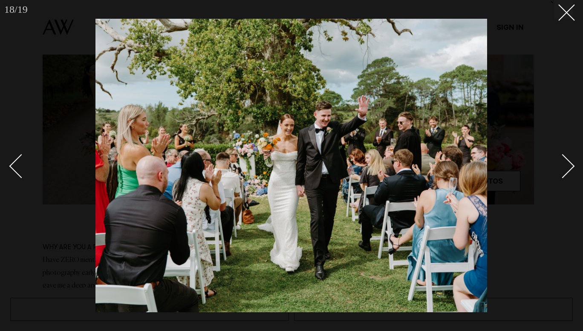
click at [568, 164] on div "Next slide" at bounding box center [562, 166] width 24 height 24
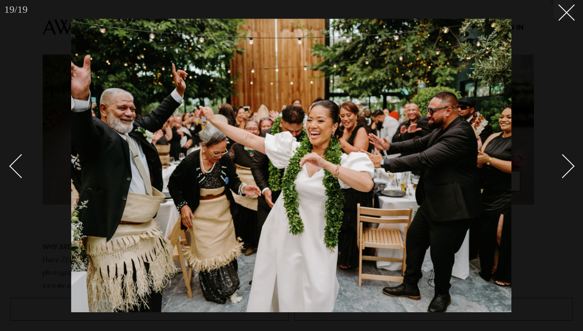
click at [568, 164] on div "Next slide" at bounding box center [562, 166] width 24 height 24
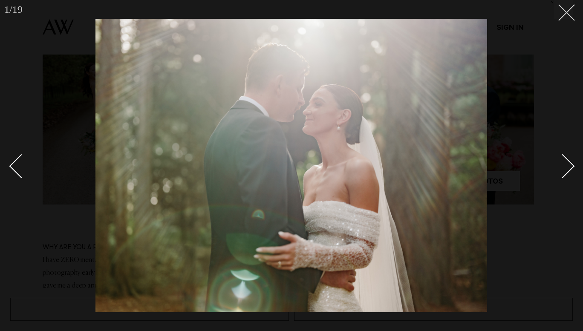
click at [565, 11] on line at bounding box center [566, 13] width 16 height 16
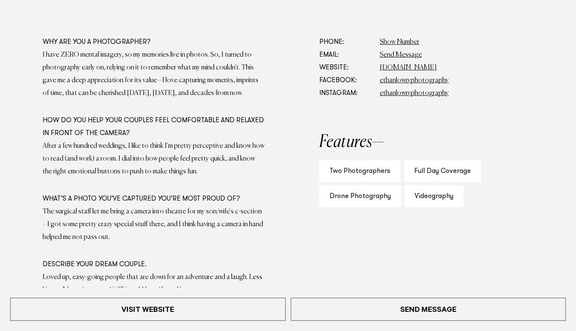
scroll to position [507, 0]
click at [441, 173] on div "Full Day Coverage" at bounding box center [442, 171] width 77 height 22
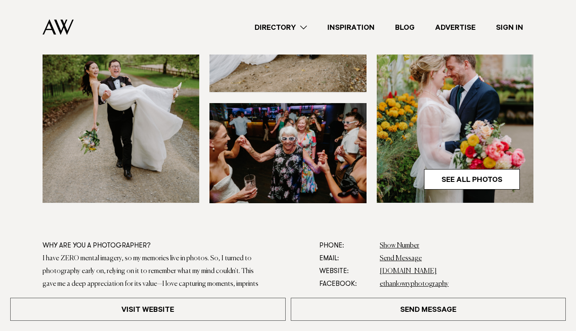
scroll to position [302, 0]
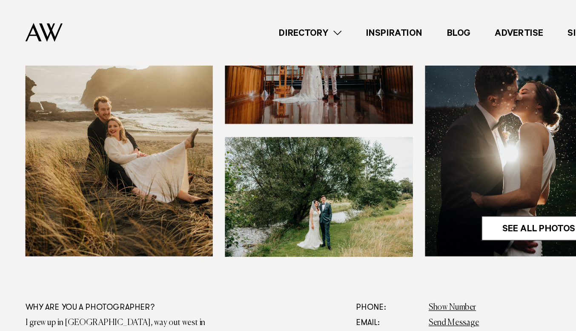
scroll to position [291, 0]
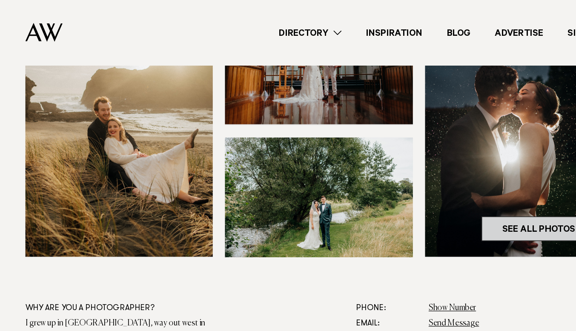
click at [474, 188] on link "See All Photos" at bounding box center [472, 191] width 96 height 20
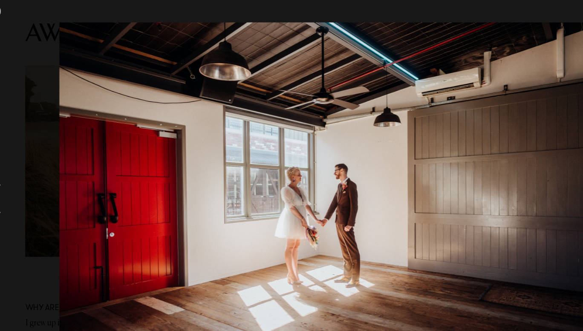
click at [474, 188] on img at bounding box center [291, 165] width 440 height 293
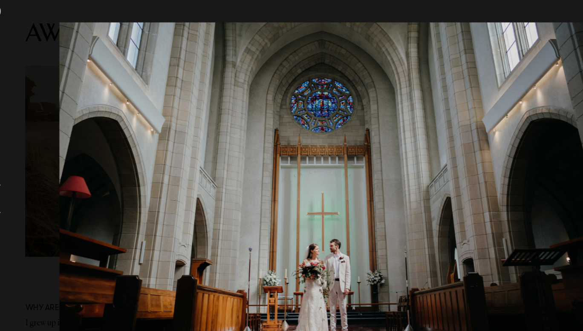
click at [474, 188] on img at bounding box center [291, 165] width 440 height 293
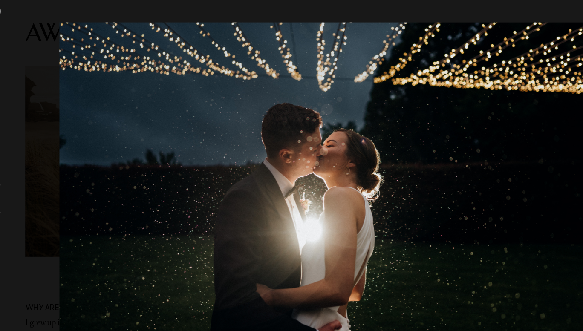
click at [474, 188] on img at bounding box center [291, 165] width 440 height 293
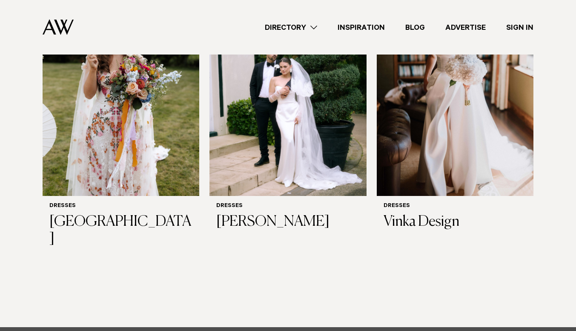
scroll to position [592, 0]
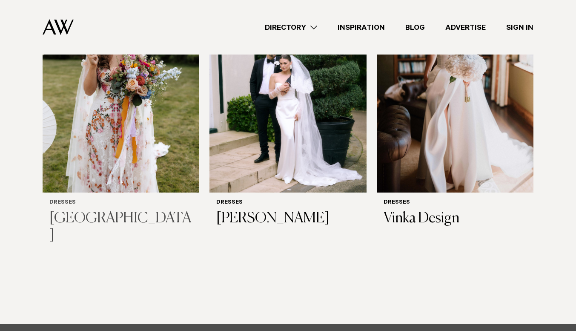
click at [109, 137] on img at bounding box center [121, 87] width 157 height 210
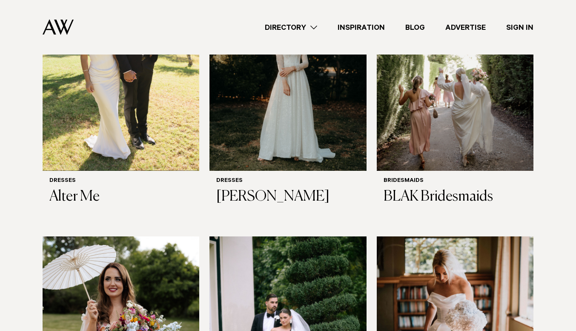
scroll to position [311, 0]
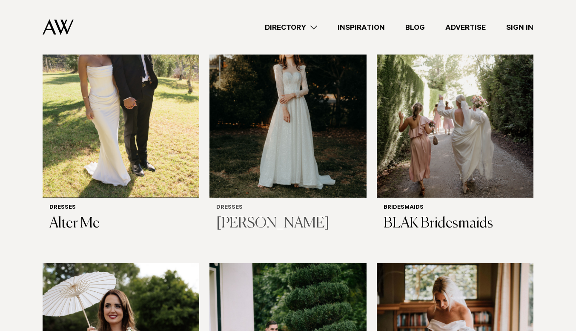
click at [296, 151] on img at bounding box center [288, 92] width 157 height 210
click at [107, 109] on img at bounding box center [121, 92] width 157 height 210
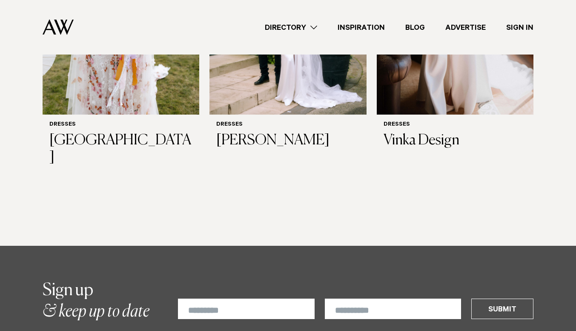
scroll to position [671, 0]
click at [310, 24] on link "Directory" at bounding box center [291, 27] width 73 height 11
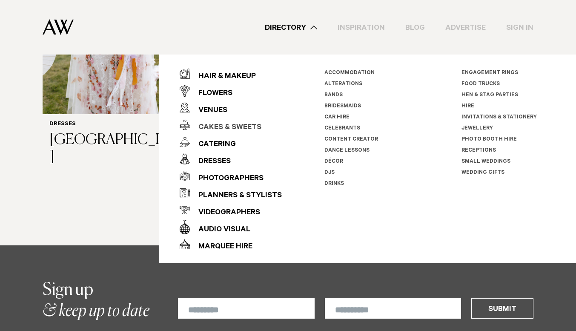
click at [235, 127] on div "Cakes & Sweets" at bounding box center [226, 127] width 72 height 17
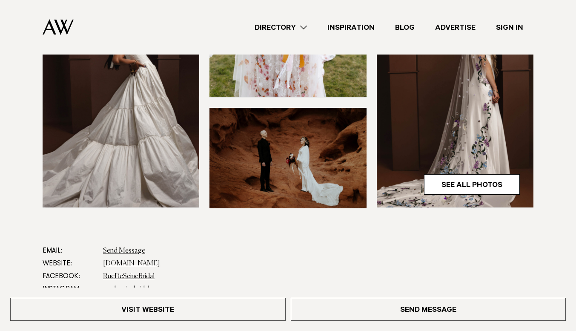
scroll to position [264, 0]
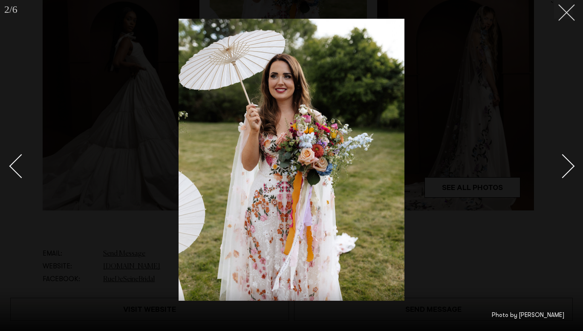
click at [566, 10] on icon at bounding box center [563, 9] width 10 height 10
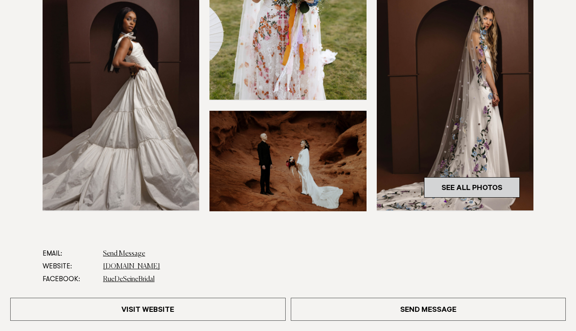
click at [477, 180] on link "See All Photos" at bounding box center [472, 187] width 96 height 20
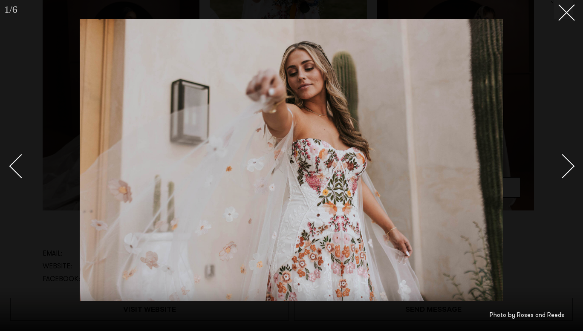
click at [567, 162] on div "Next slide" at bounding box center [562, 166] width 24 height 24
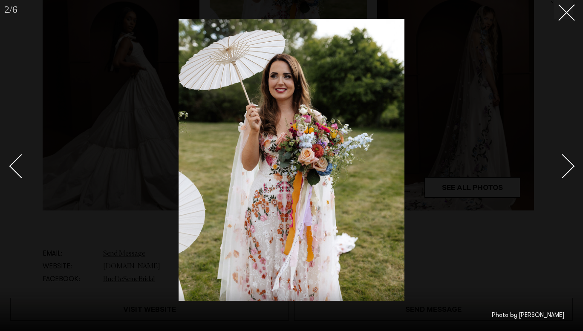
click at [567, 162] on div "Next slide" at bounding box center [562, 166] width 24 height 24
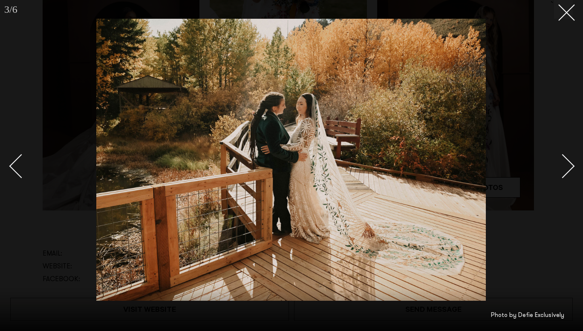
click at [567, 162] on div "Next slide" at bounding box center [562, 166] width 24 height 24
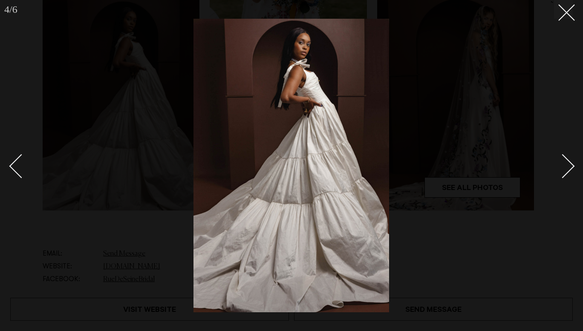
click at [567, 162] on div "Next slide" at bounding box center [562, 166] width 24 height 24
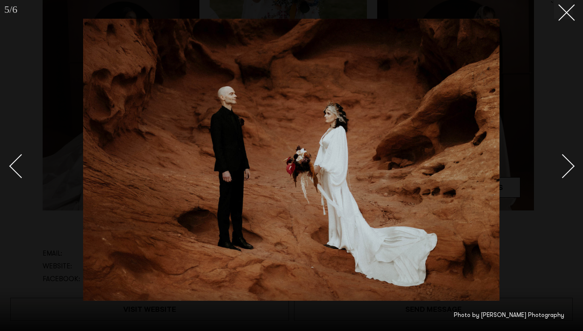
click at [567, 162] on div "Next slide" at bounding box center [562, 166] width 24 height 24
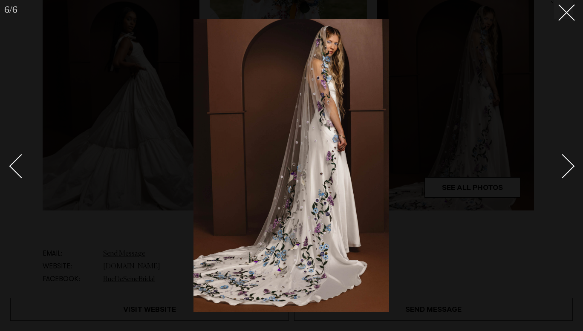
click at [567, 162] on div "Next slide" at bounding box center [562, 166] width 24 height 24
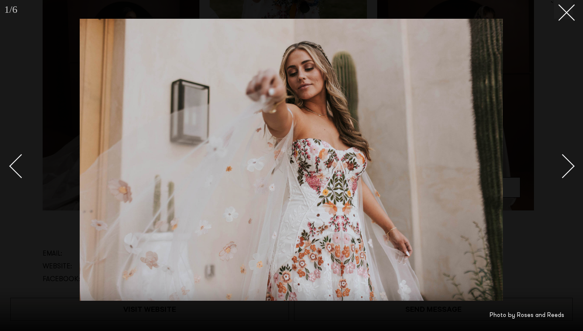
click at [567, 162] on div "Next slide" at bounding box center [562, 166] width 24 height 24
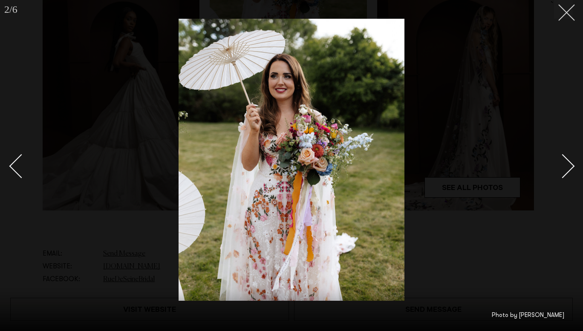
click at [567, 15] on button at bounding box center [563, 9] width 19 height 19
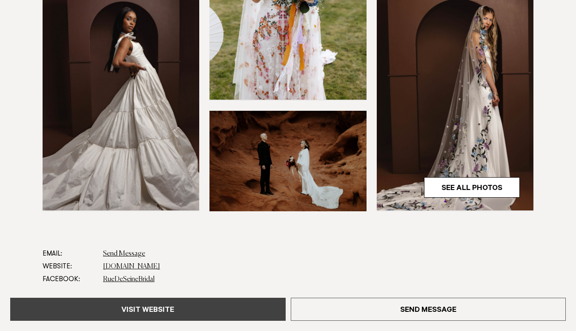
click at [181, 310] on link "Visit Website" at bounding box center [148, 309] width 276 height 23
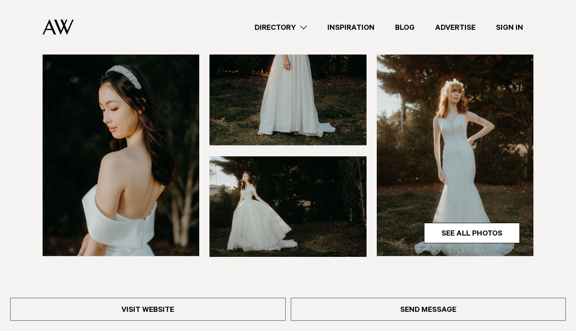
scroll to position [217, 0]
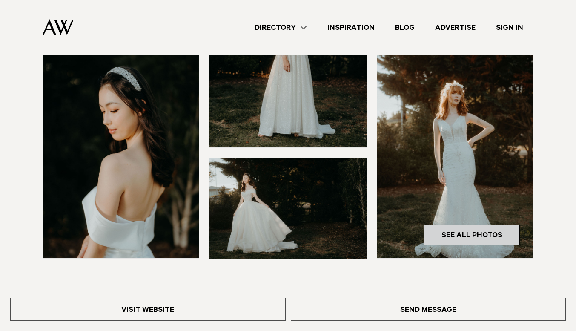
click at [475, 235] on link "See All Photos" at bounding box center [472, 234] width 96 height 20
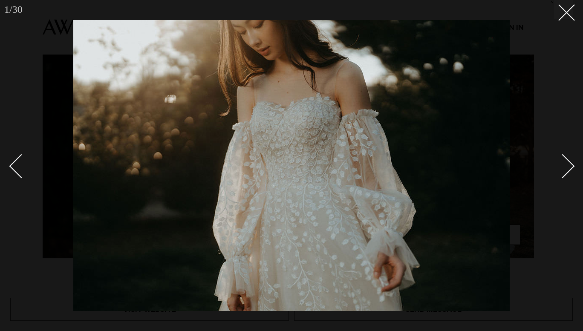
click at [571, 164] on div "Next slide" at bounding box center [562, 166] width 24 height 24
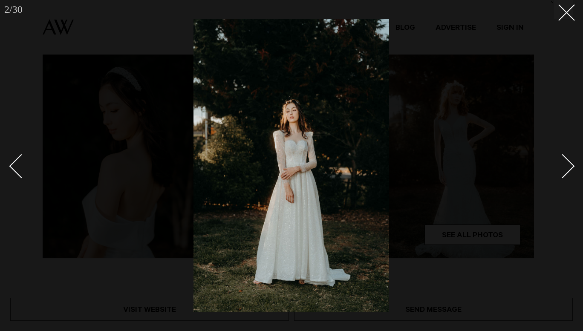
click at [571, 164] on div "Next slide" at bounding box center [562, 166] width 24 height 24
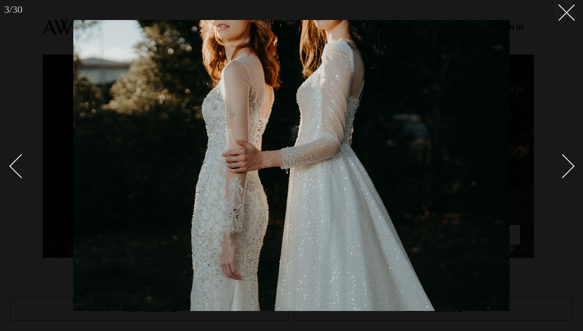
click at [571, 164] on div "Next slide" at bounding box center [562, 166] width 24 height 24
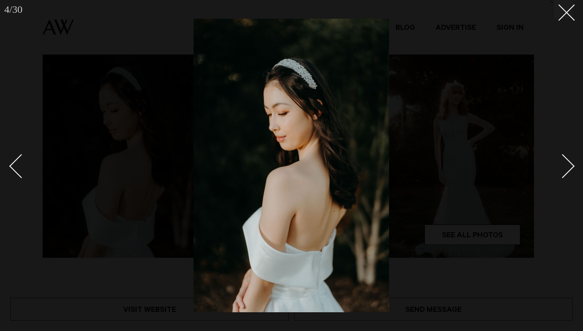
click at [571, 164] on div "Next slide" at bounding box center [562, 166] width 24 height 24
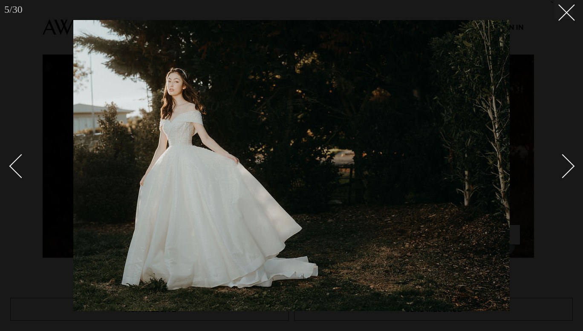
click at [571, 164] on div "Next slide" at bounding box center [562, 166] width 24 height 24
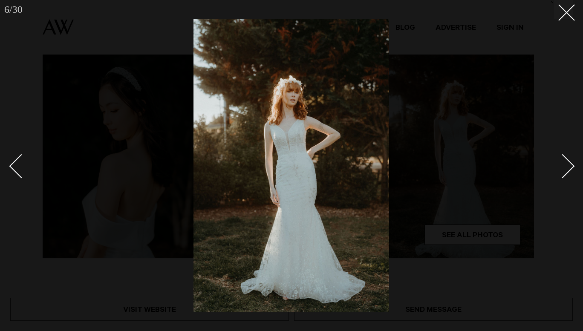
click at [571, 164] on div "Next slide" at bounding box center [562, 166] width 24 height 24
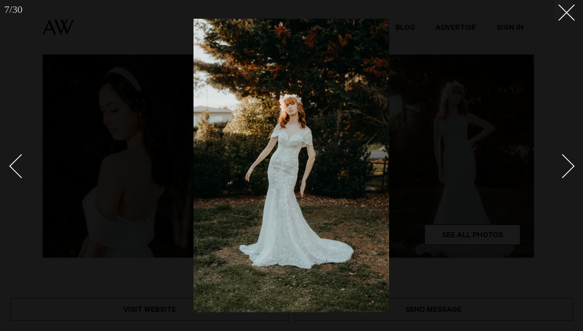
click at [571, 164] on div "Next slide" at bounding box center [562, 166] width 24 height 24
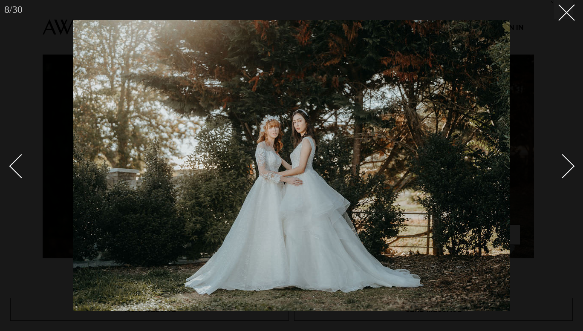
click at [571, 164] on div "Next slide" at bounding box center [562, 166] width 24 height 24
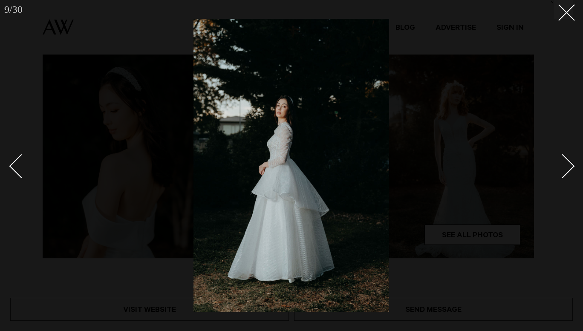
click at [571, 164] on div "Next slide" at bounding box center [562, 166] width 24 height 24
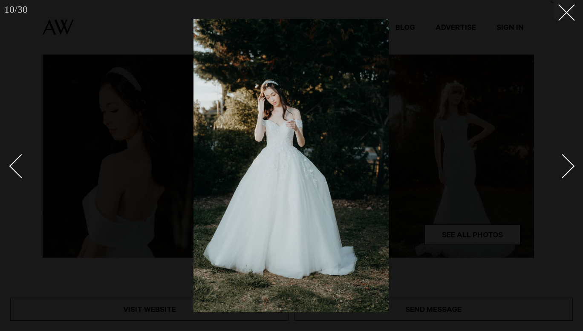
click at [571, 164] on div "Next slide" at bounding box center [562, 166] width 24 height 24
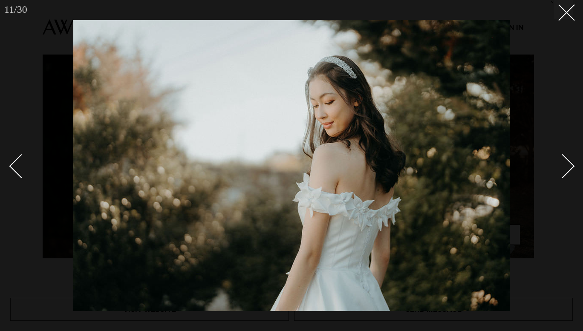
click at [571, 164] on div "Next slide" at bounding box center [562, 166] width 24 height 24
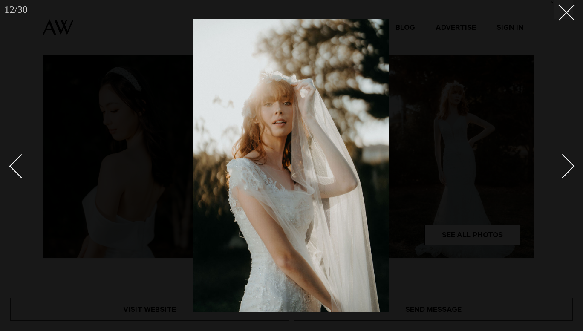
click at [571, 164] on div "Next slide" at bounding box center [562, 166] width 24 height 24
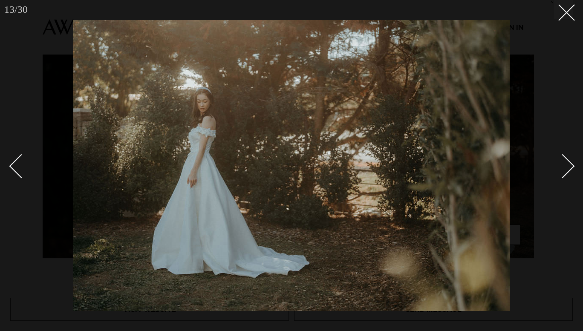
click at [571, 164] on div "Next slide" at bounding box center [562, 166] width 24 height 24
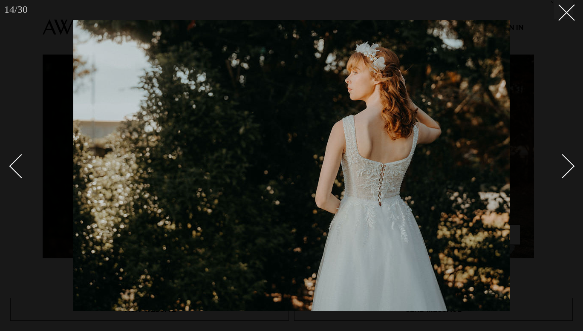
click at [571, 164] on div "Next slide" at bounding box center [562, 166] width 24 height 24
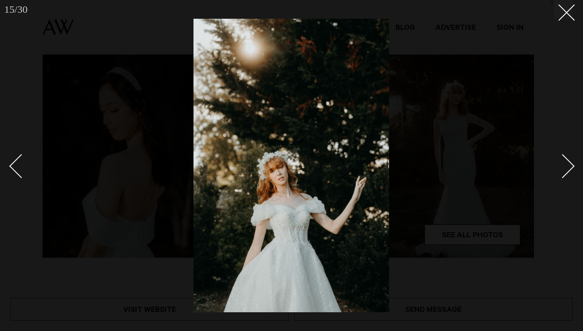
click at [571, 164] on div "Next slide" at bounding box center [562, 166] width 24 height 24
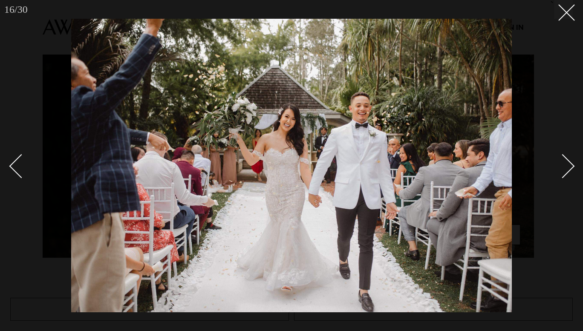
click at [571, 164] on div "Next slide" at bounding box center [562, 166] width 24 height 24
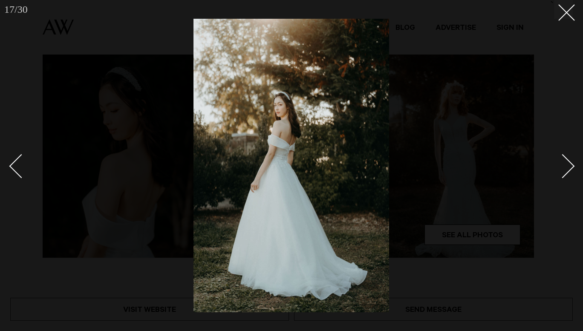
click at [571, 164] on div "Next slide" at bounding box center [562, 166] width 24 height 24
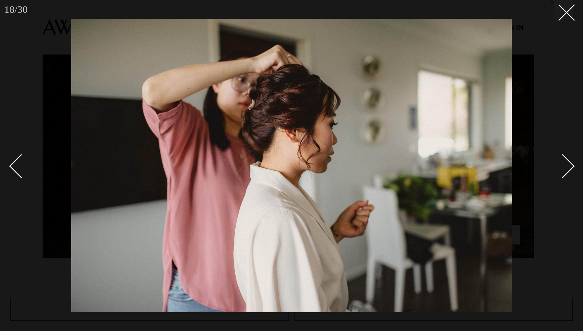
click at [571, 164] on div "Next slide" at bounding box center [562, 166] width 24 height 24
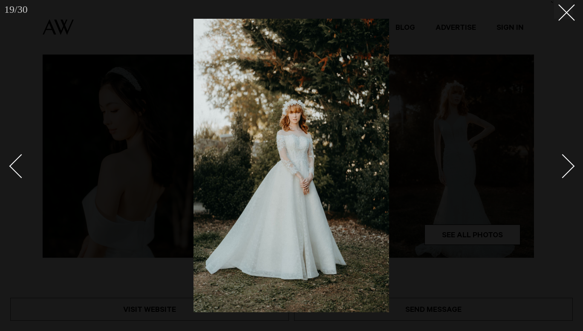
click at [571, 164] on div "Next slide" at bounding box center [562, 166] width 24 height 24
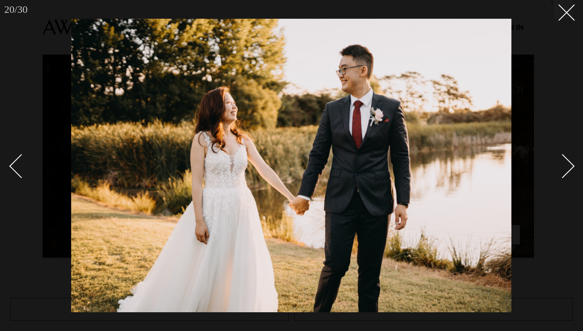
click at [571, 164] on div "Next slide" at bounding box center [562, 166] width 24 height 24
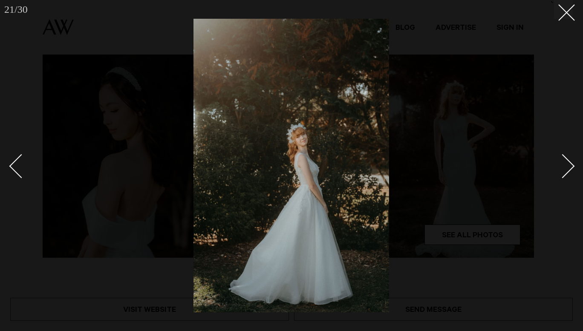
click at [571, 164] on div "Next slide" at bounding box center [562, 166] width 24 height 24
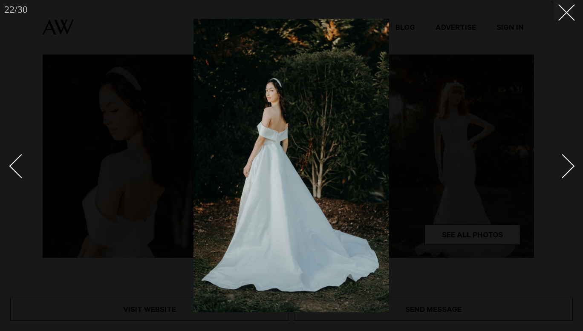
click at [571, 164] on div "Next slide" at bounding box center [562, 166] width 24 height 24
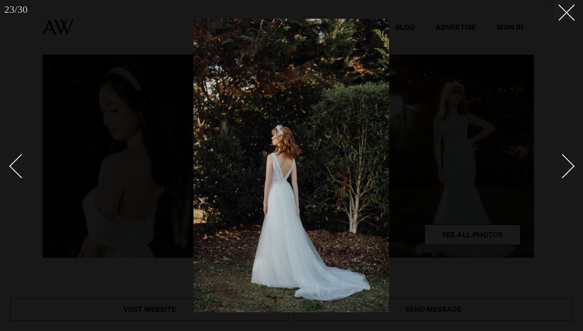
click at [571, 164] on div "Next slide" at bounding box center [562, 166] width 24 height 24
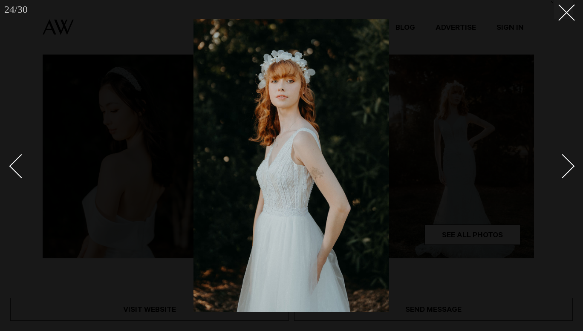
click at [571, 164] on div "Next slide" at bounding box center [562, 166] width 24 height 24
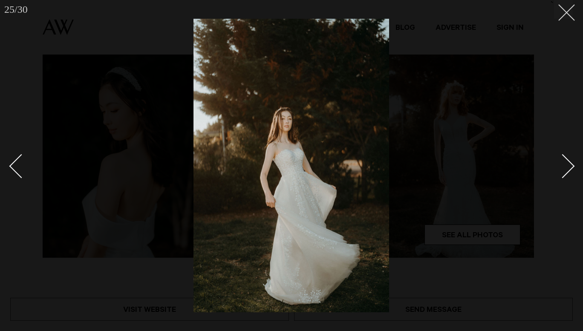
click at [563, 14] on icon at bounding box center [563, 9] width 10 height 10
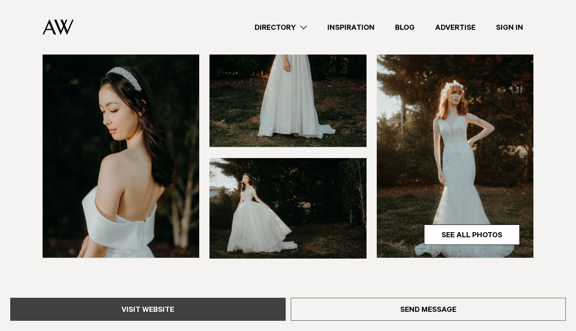
click at [179, 307] on link "Visit Website" at bounding box center [148, 309] width 276 height 23
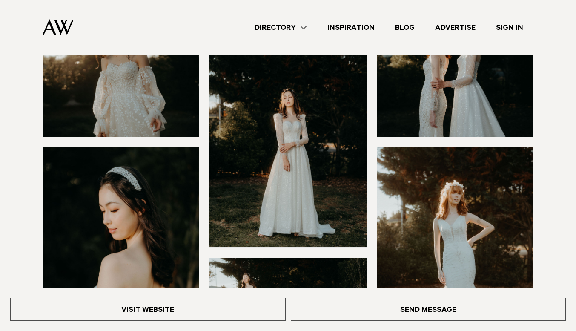
scroll to position [117, 0]
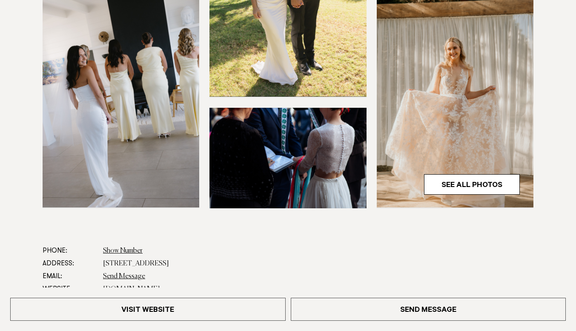
scroll to position [280, 0]
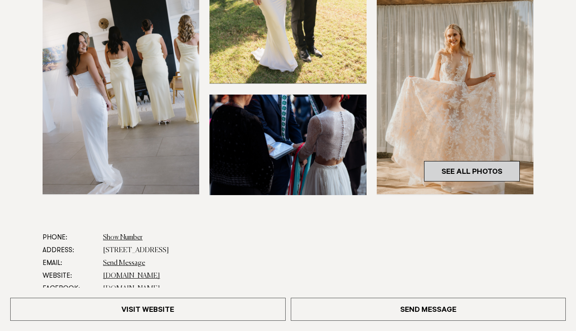
click at [474, 166] on link "See All Photos" at bounding box center [472, 171] width 96 height 20
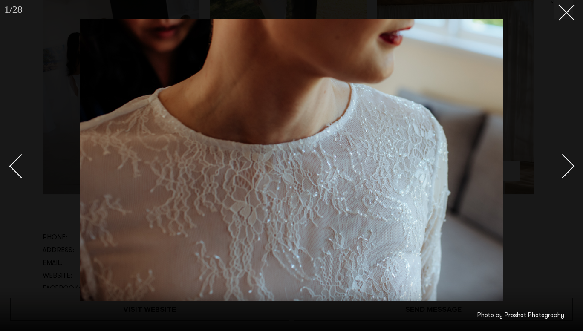
click at [567, 167] on div "Next slide" at bounding box center [562, 166] width 24 height 24
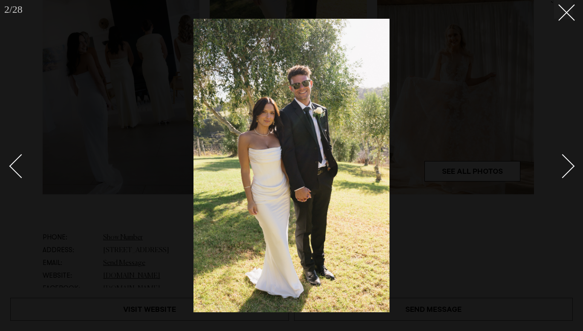
click at [567, 167] on div "Next slide" at bounding box center [562, 166] width 24 height 24
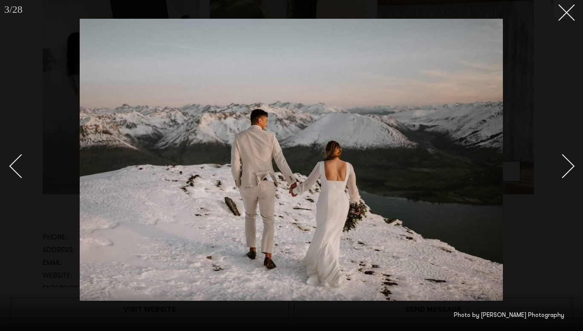
click at [567, 167] on div "Next slide" at bounding box center [562, 166] width 24 height 24
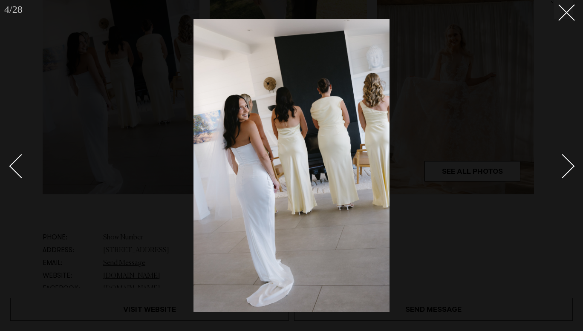
click at [567, 167] on div "Next slide" at bounding box center [562, 166] width 24 height 24
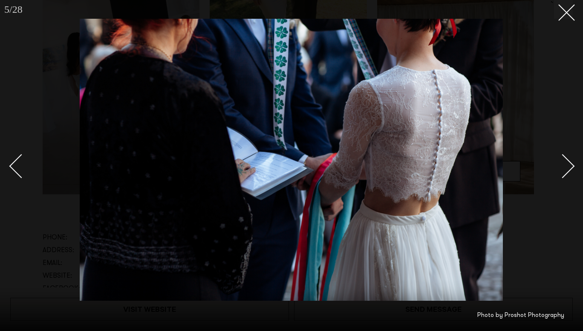
click at [567, 167] on div "Next slide" at bounding box center [562, 166] width 24 height 24
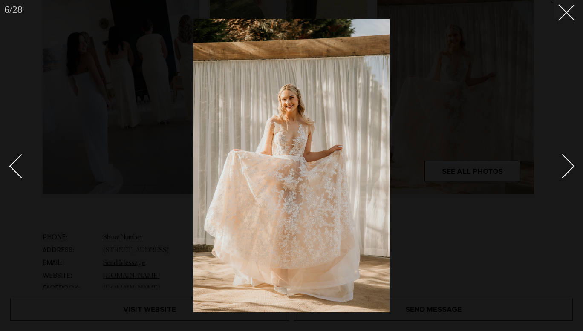
click at [567, 167] on div "Next slide" at bounding box center [562, 166] width 24 height 24
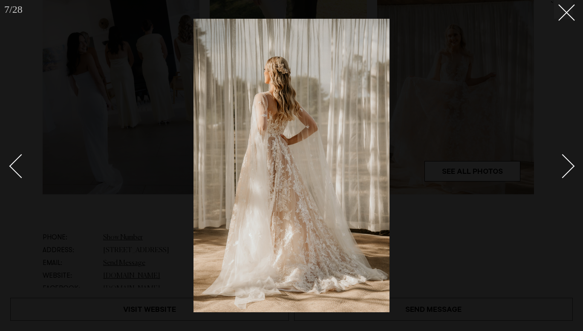
click at [567, 167] on div "Next slide" at bounding box center [562, 166] width 24 height 24
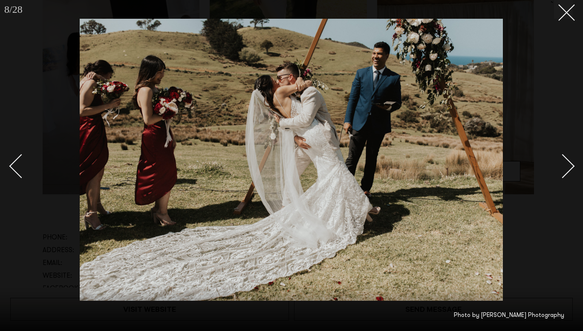
click at [567, 167] on div "Next slide" at bounding box center [562, 166] width 24 height 24
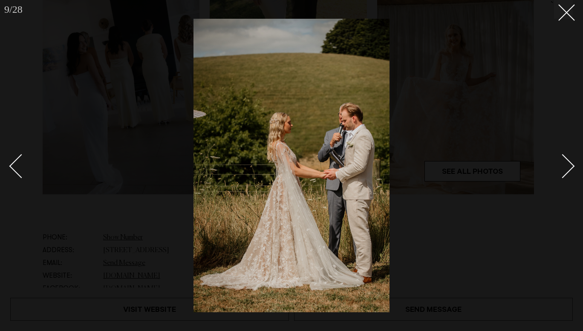
click at [567, 167] on div "Next slide" at bounding box center [562, 166] width 24 height 24
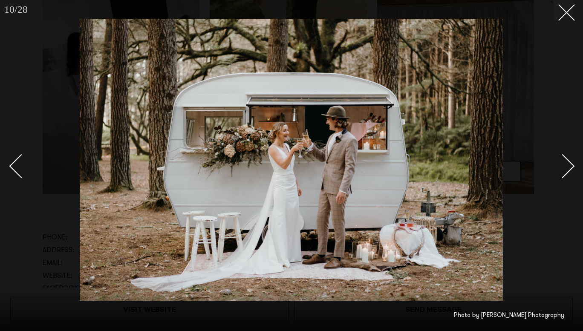
click at [567, 167] on div "Next slide" at bounding box center [562, 166] width 24 height 24
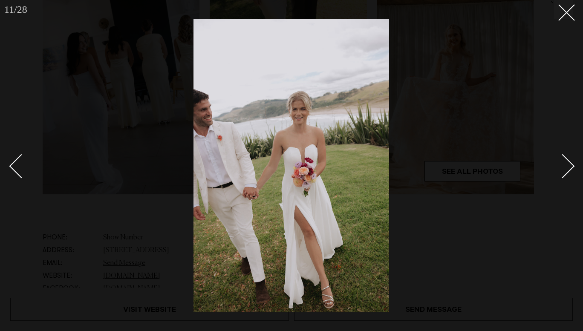
click at [567, 167] on div "Next slide" at bounding box center [562, 166] width 24 height 24
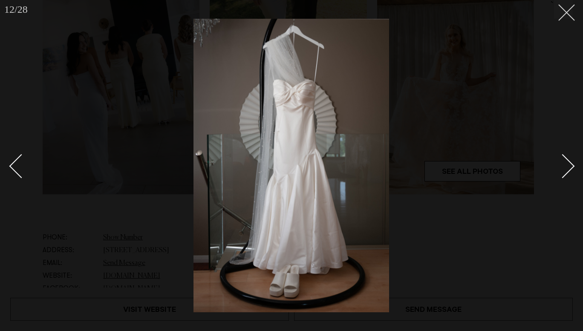
click at [567, 6] on icon at bounding box center [563, 9] width 10 height 10
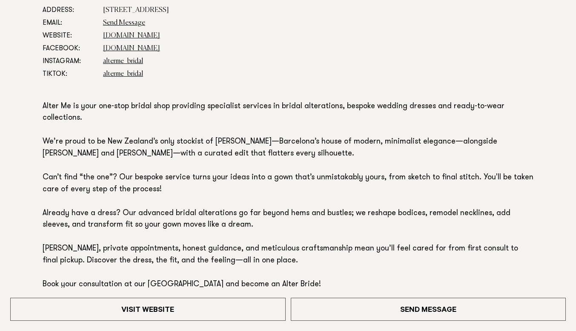
scroll to position [521, 0]
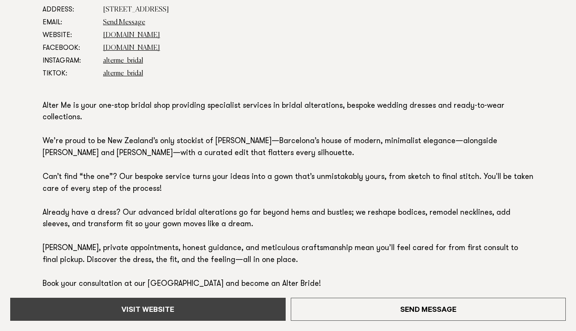
click at [191, 316] on link "Visit Website" at bounding box center [148, 309] width 276 height 23
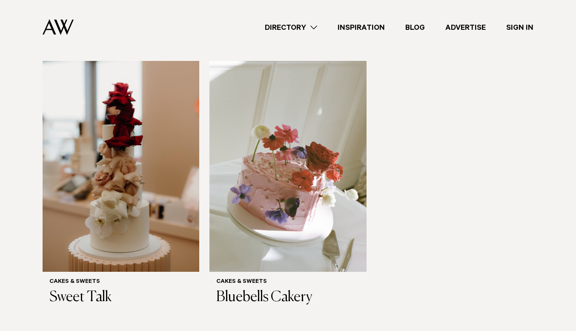
scroll to position [557, 0]
click at [271, 188] on img at bounding box center [288, 165] width 157 height 210
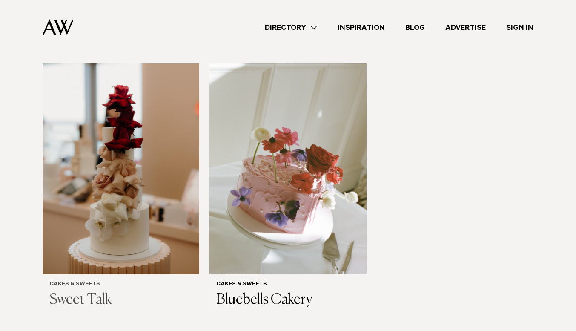
click at [98, 156] on img at bounding box center [121, 168] width 157 height 210
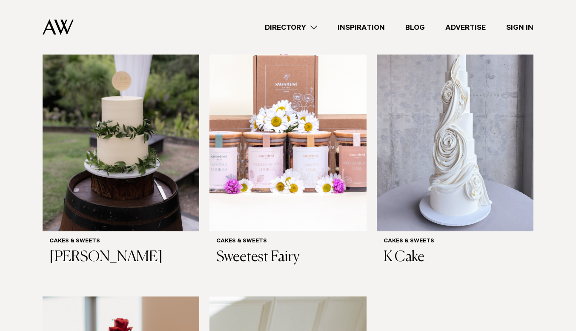
scroll to position [315, 0]
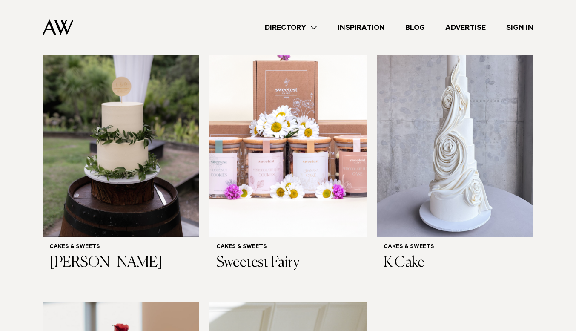
click at [140, 171] on img at bounding box center [121, 131] width 157 height 210
click at [461, 156] on img at bounding box center [455, 131] width 157 height 210
click at [314, 118] on img at bounding box center [288, 131] width 157 height 210
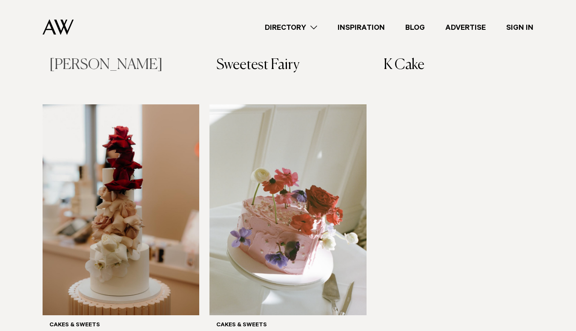
scroll to position [513, 0]
click at [278, 201] on img at bounding box center [288, 209] width 157 height 210
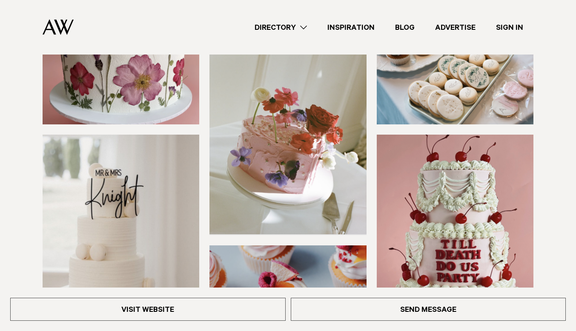
scroll to position [124, 0]
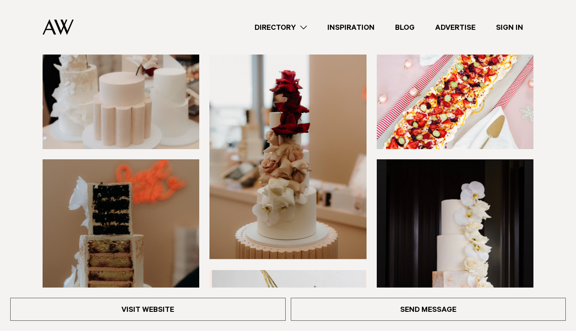
scroll to position [94, 0]
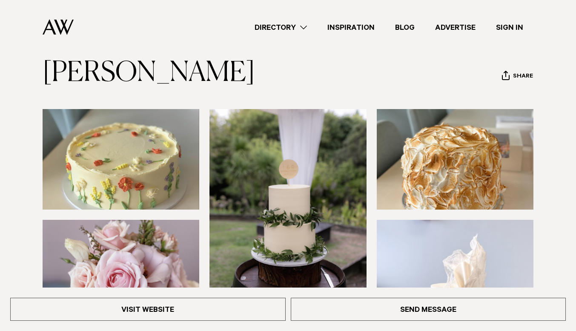
scroll to position [44, 0]
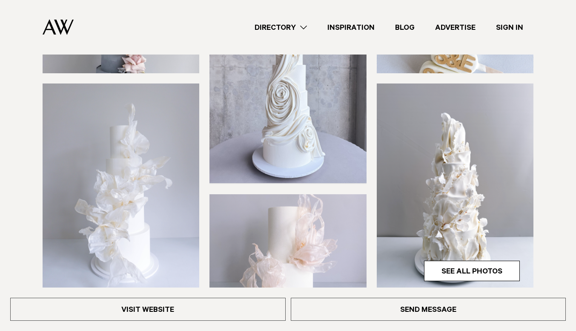
scroll to position [176, 0]
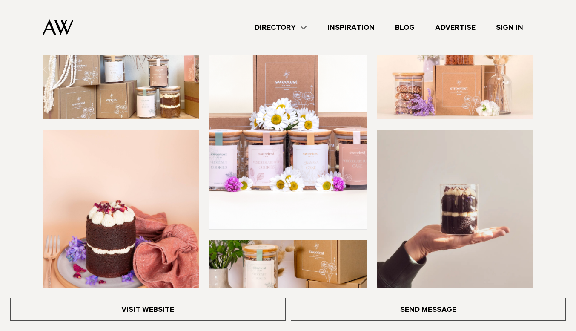
scroll to position [134, 0]
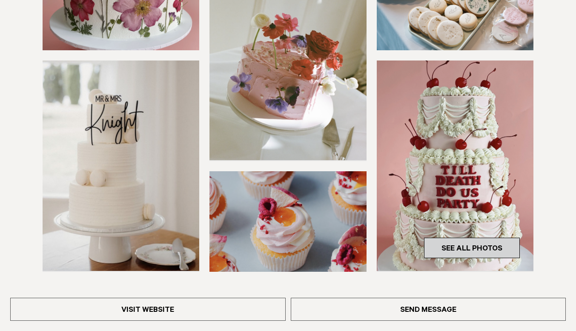
scroll to position [204, 0]
click at [463, 248] on link "See All Photos" at bounding box center [472, 247] width 96 height 20
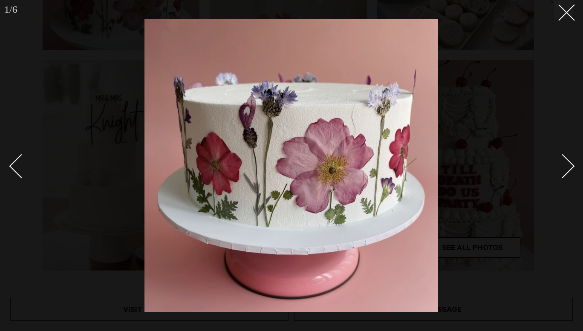
click at [569, 171] on link at bounding box center [558, 165] width 30 height 43
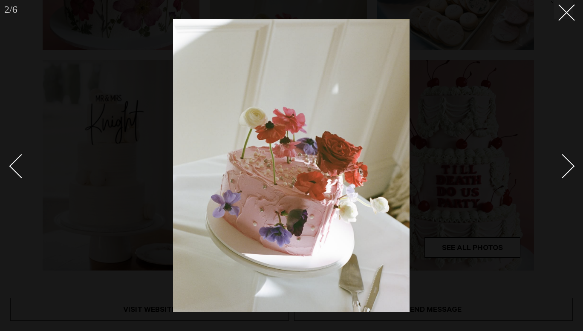
click at [569, 171] on link at bounding box center [558, 165] width 30 height 43
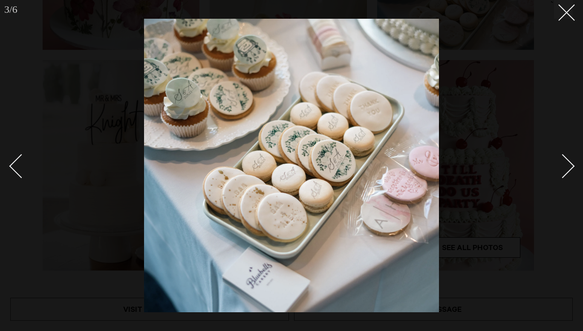
click at [569, 171] on link at bounding box center [558, 165] width 30 height 43
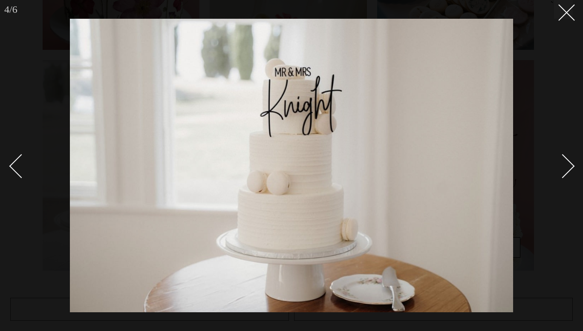
click at [569, 171] on link at bounding box center [558, 165] width 30 height 43
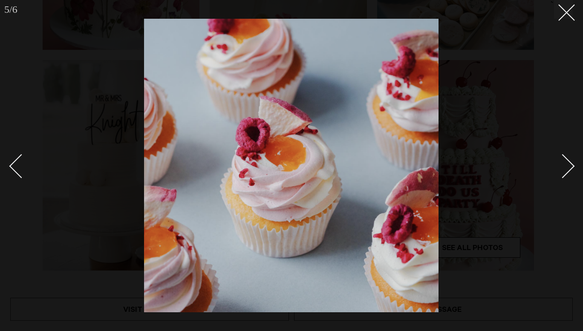
click at [569, 171] on link at bounding box center [558, 165] width 30 height 43
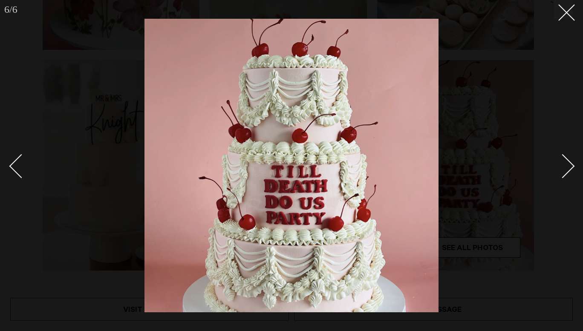
click at [569, 171] on link at bounding box center [558, 165] width 30 height 43
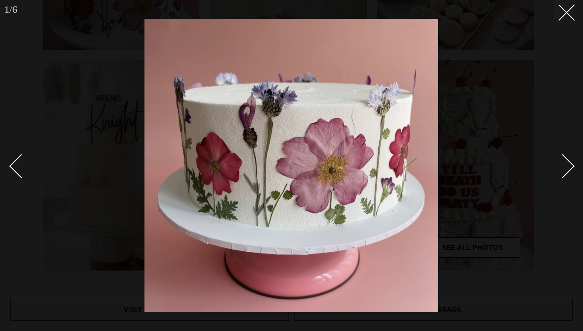
click at [569, 171] on link at bounding box center [558, 165] width 30 height 43
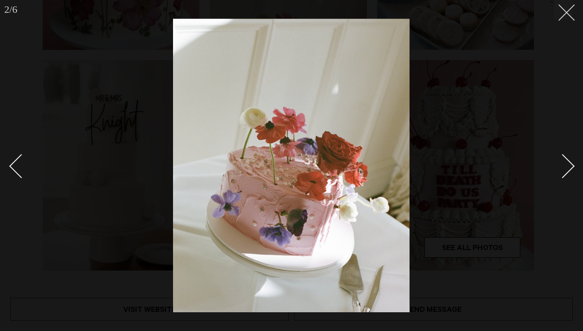
click at [567, 10] on icon at bounding box center [563, 9] width 10 height 10
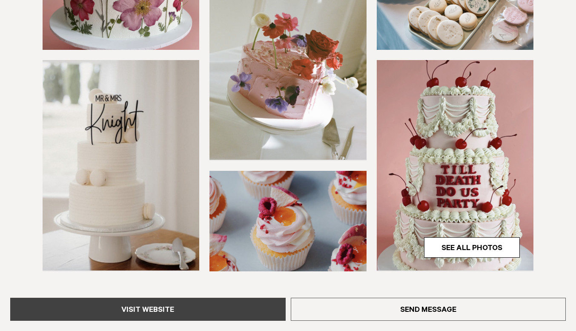
click at [169, 309] on link "Visit Website" at bounding box center [148, 309] width 276 height 23
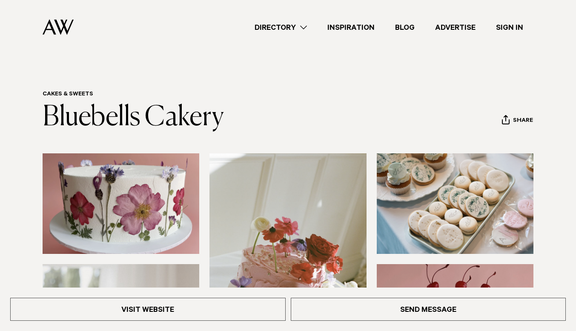
click at [348, 27] on link "Inspiration" at bounding box center [351, 27] width 68 height 11
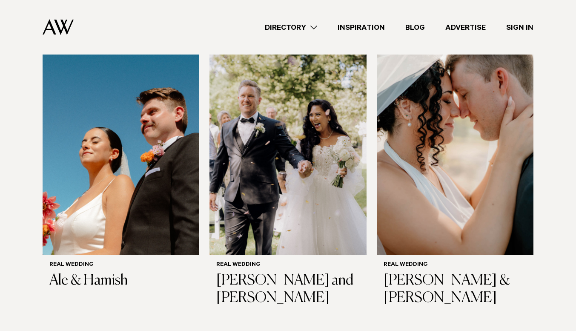
scroll to position [224, 0]
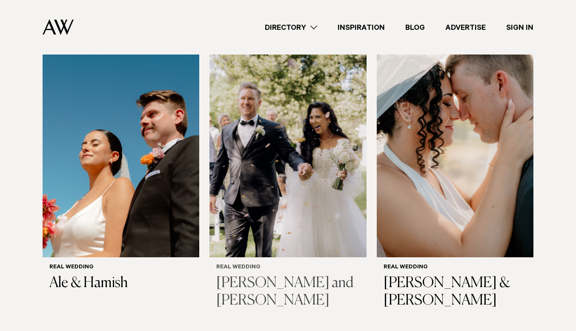
click at [238, 176] on img at bounding box center [288, 152] width 157 height 210
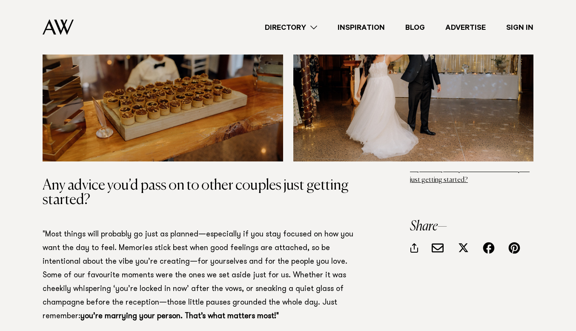
scroll to position [6444, 0]
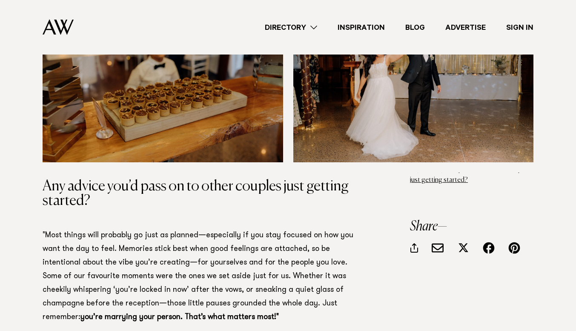
click at [312, 24] on link "Directory" at bounding box center [291, 27] width 73 height 11
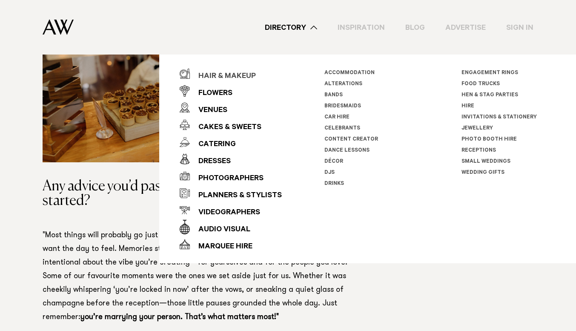
click at [231, 75] on div "Hair & Makeup" at bounding box center [223, 76] width 66 height 17
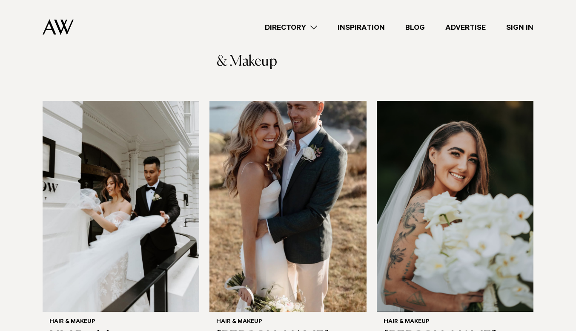
scroll to position [521, 0]
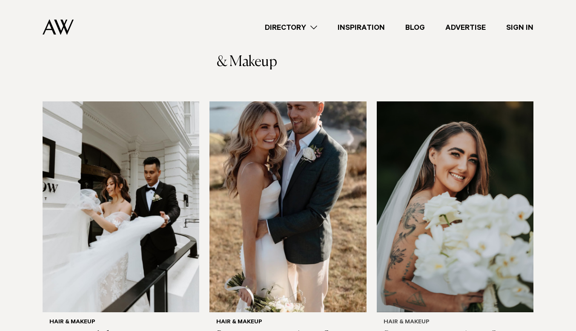
click at [418, 156] on img at bounding box center [455, 206] width 157 height 210
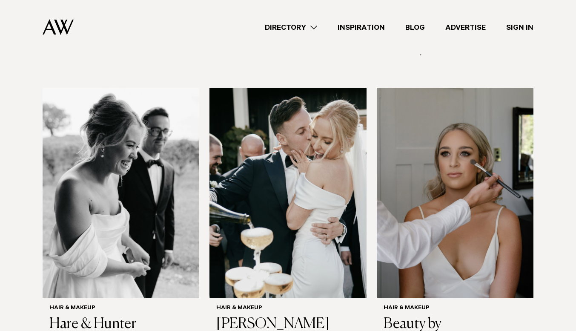
scroll to position [1104, 0]
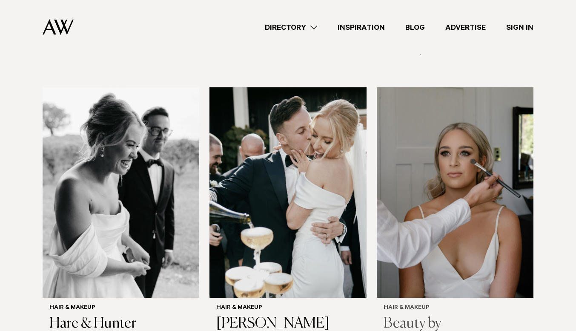
click at [446, 166] on img at bounding box center [455, 192] width 157 height 210
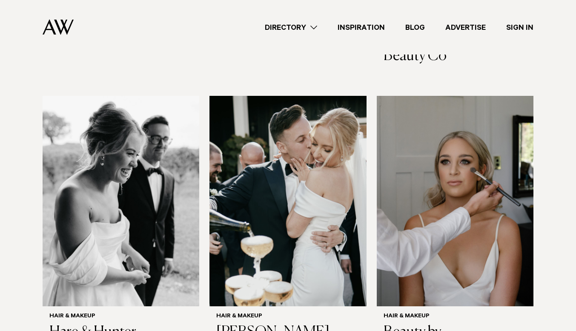
click at [313, 27] on link "Directory" at bounding box center [291, 27] width 73 height 11
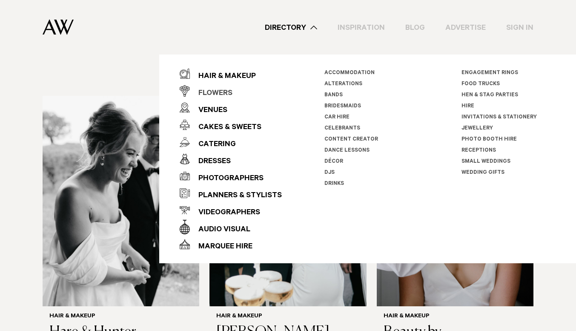
click at [215, 96] on div "Flowers" at bounding box center [211, 93] width 43 height 17
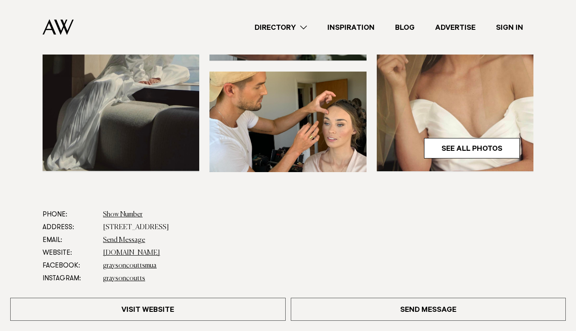
scroll to position [263, 0]
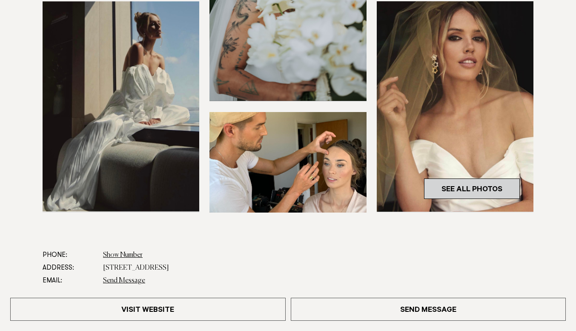
click at [485, 180] on link "See All Photos" at bounding box center [472, 188] width 96 height 20
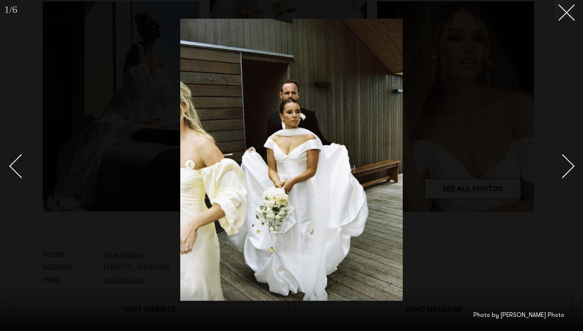
click at [569, 171] on link at bounding box center [558, 165] width 30 height 43
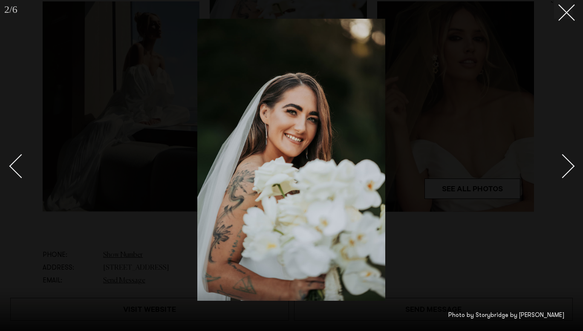
click at [569, 171] on link at bounding box center [558, 165] width 30 height 43
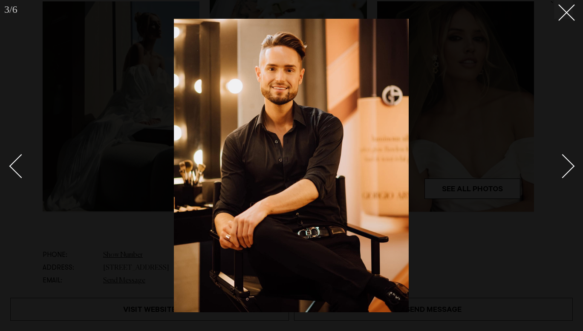
click at [569, 171] on link at bounding box center [558, 165] width 30 height 43
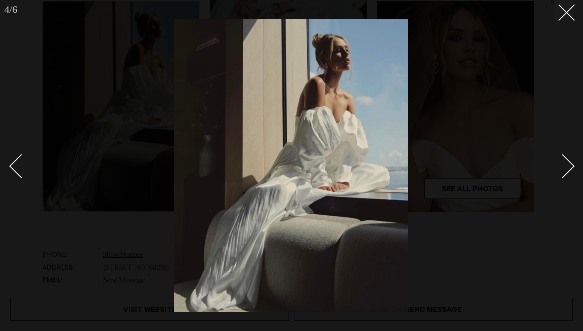
click at [569, 171] on link at bounding box center [558, 165] width 30 height 43
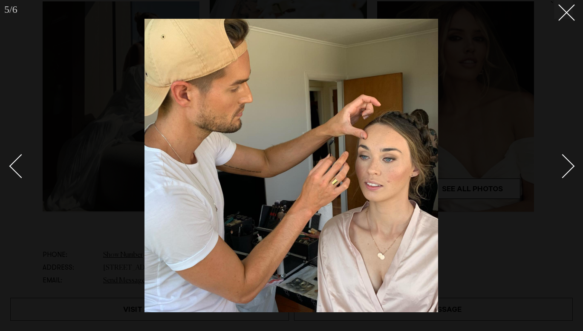
click at [569, 171] on link at bounding box center [558, 165] width 30 height 43
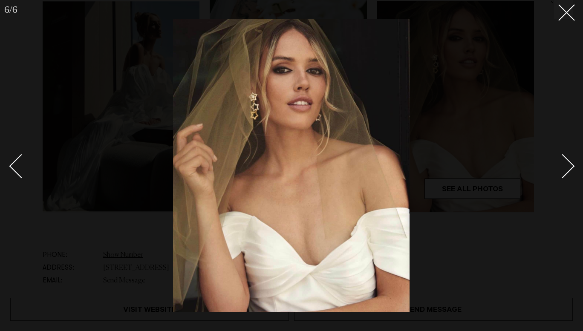
click at [569, 171] on link at bounding box center [558, 165] width 30 height 43
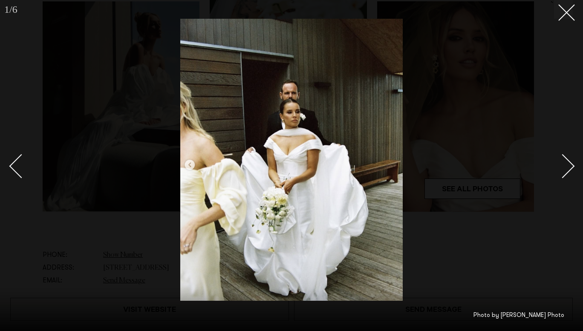
click at [569, 171] on link at bounding box center [558, 165] width 30 height 43
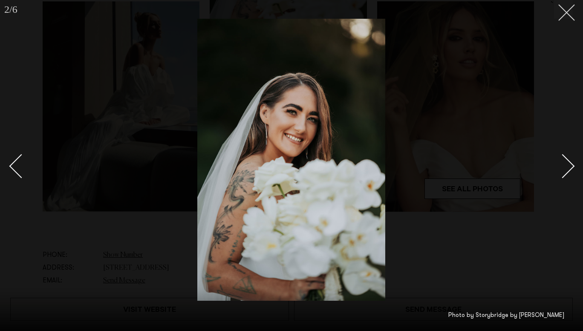
click at [565, 12] on line at bounding box center [566, 13] width 16 height 16
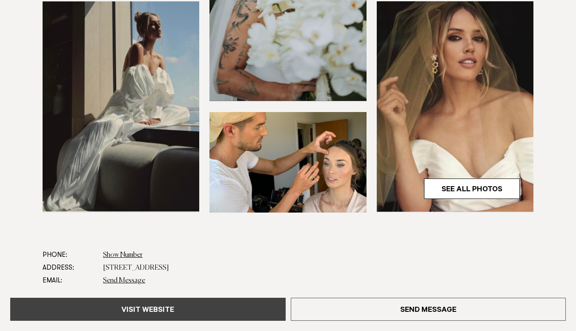
click at [201, 307] on link "Visit Website" at bounding box center [148, 309] width 276 height 23
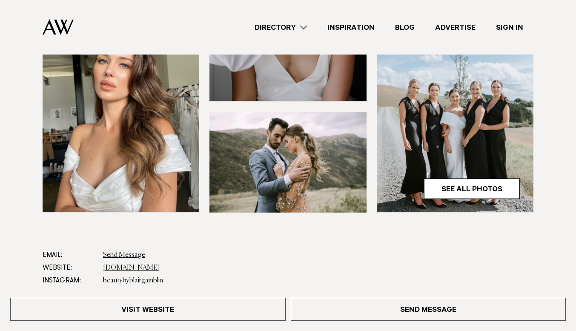
scroll to position [293, 0]
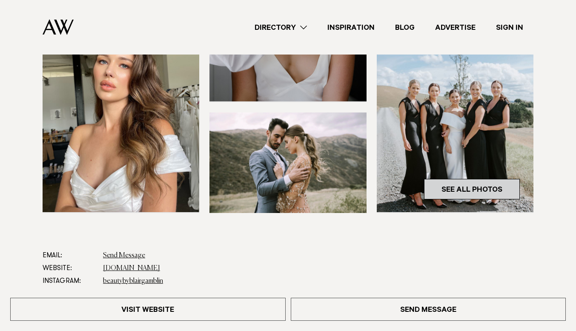
click at [466, 179] on link "See All Photos" at bounding box center [472, 189] width 96 height 20
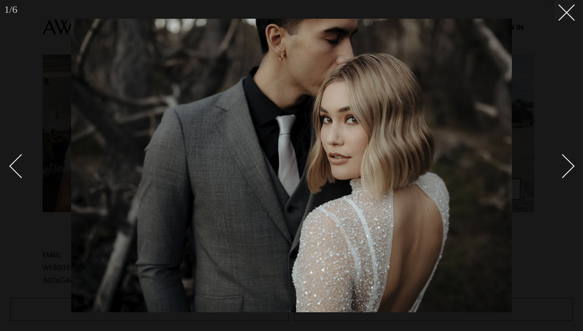
click at [569, 167] on div "Next slide" at bounding box center [562, 166] width 24 height 24
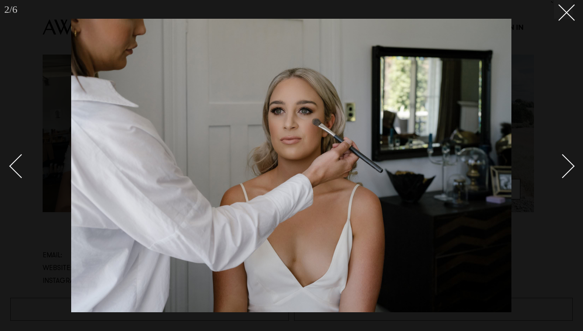
click at [569, 167] on div "Next slide" at bounding box center [562, 166] width 24 height 24
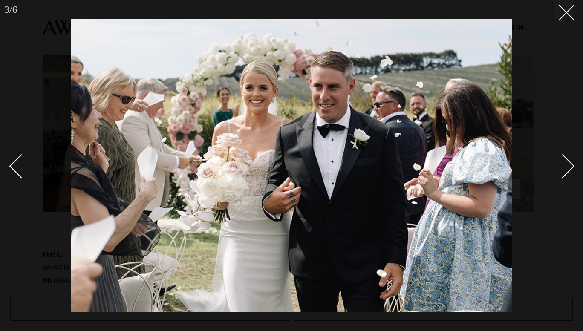
click at [569, 167] on div "Next slide" at bounding box center [562, 166] width 24 height 24
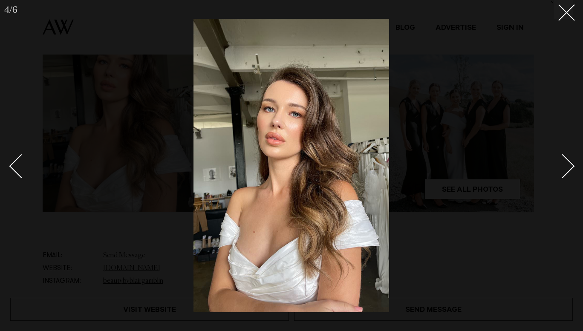
click at [569, 167] on div "Next slide" at bounding box center [562, 166] width 24 height 24
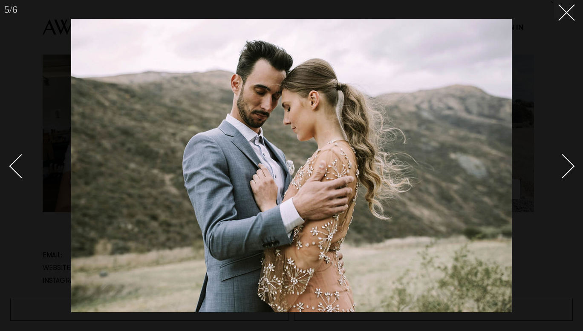
click at [569, 167] on div "Next slide" at bounding box center [562, 166] width 24 height 24
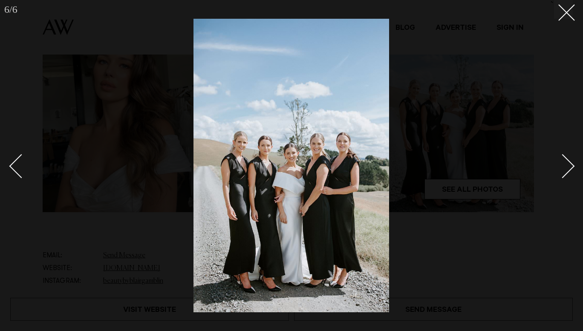
click at [569, 167] on div "Next slide" at bounding box center [562, 166] width 24 height 24
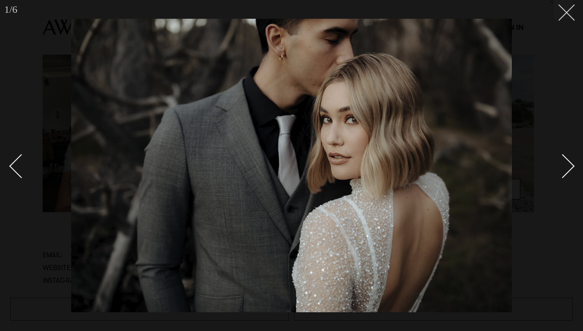
click at [565, 8] on icon at bounding box center [563, 9] width 10 height 10
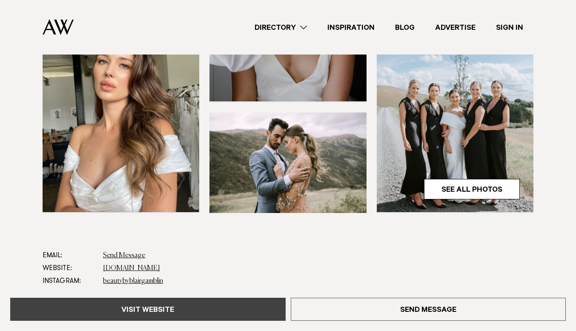
click at [173, 308] on link "Visit Website" at bounding box center [148, 309] width 276 height 23
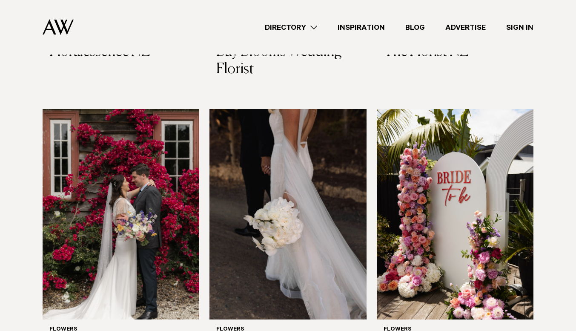
scroll to position [504, 0]
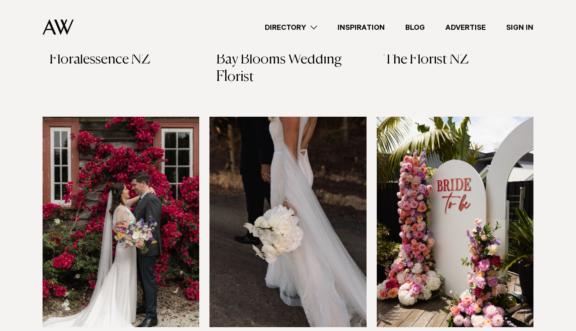
click at [277, 189] on img at bounding box center [288, 222] width 157 height 210
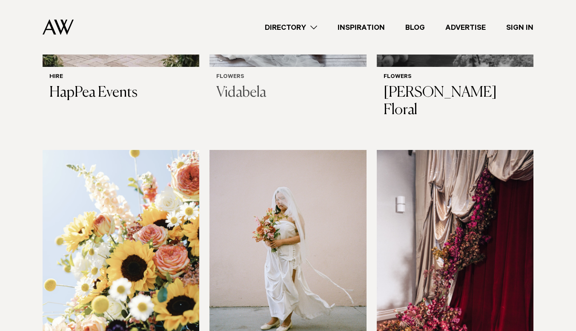
scroll to position [1057, 0]
click at [149, 242] on img at bounding box center [121, 254] width 157 height 210
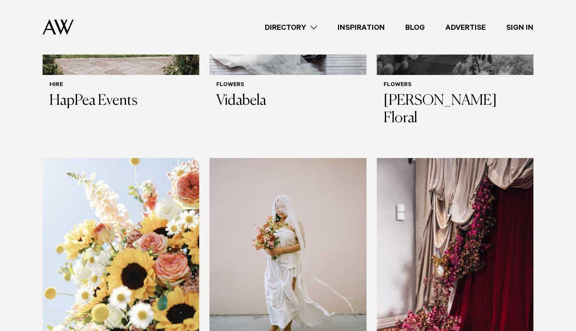
click at [281, 190] on img at bounding box center [288, 263] width 157 height 210
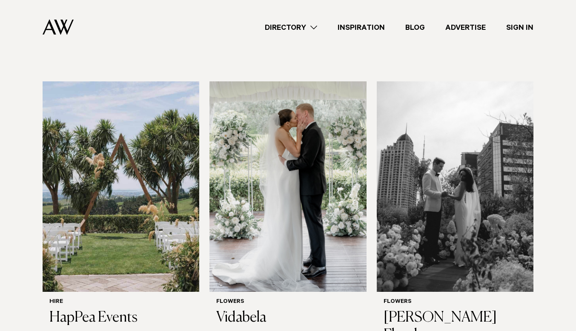
scroll to position [836, 0]
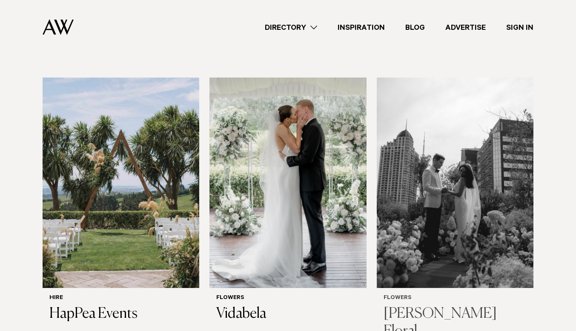
click at [462, 173] on img at bounding box center [455, 183] width 157 height 210
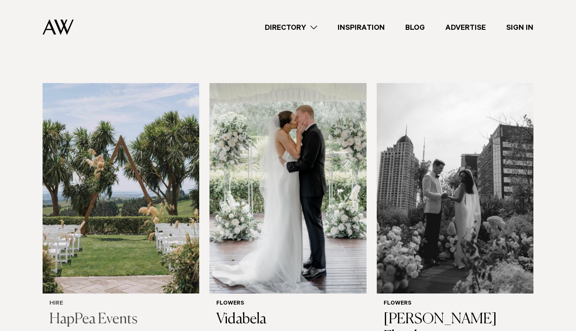
click at [133, 112] on img at bounding box center [121, 188] width 157 height 210
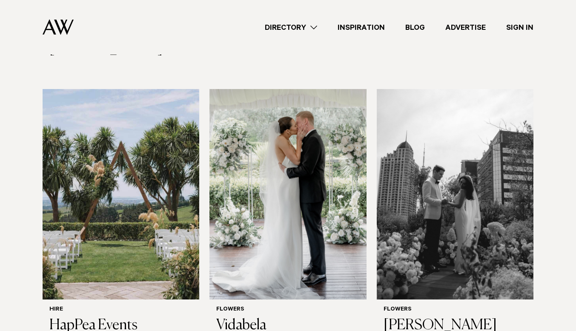
click at [313, 28] on link "Directory" at bounding box center [291, 27] width 73 height 11
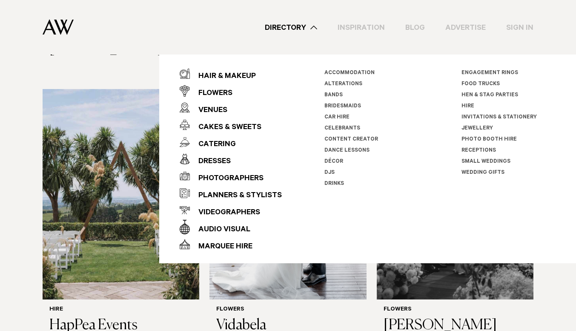
click at [522, 115] on link "Invitations & Stationery" at bounding box center [499, 118] width 75 height 6
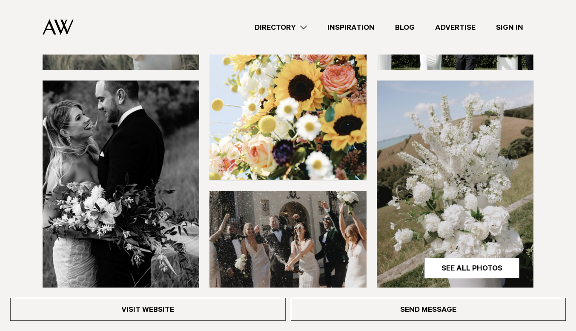
scroll to position [183, 0]
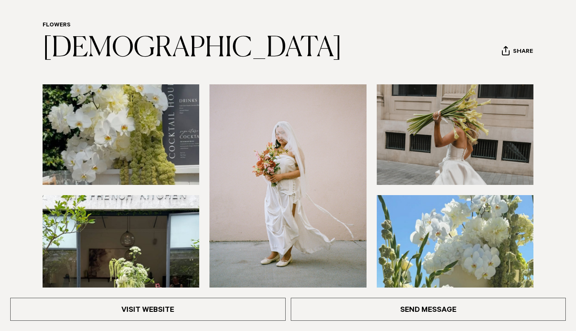
scroll to position [72, 0]
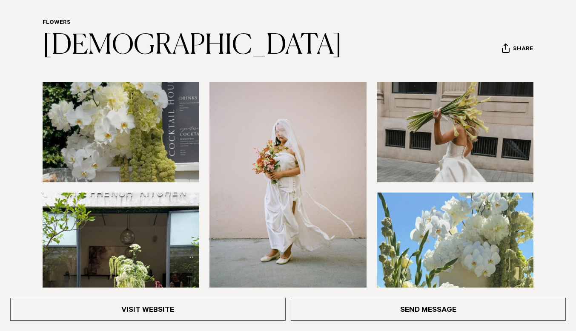
click at [444, 145] on img at bounding box center [455, 132] width 157 height 101
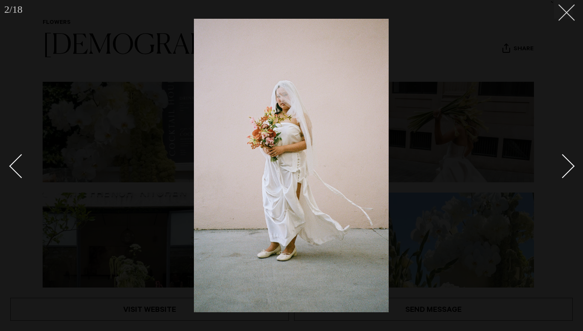
click at [569, 6] on button at bounding box center [563, 9] width 19 height 19
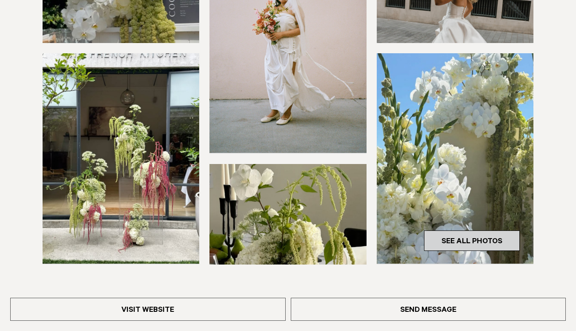
scroll to position [211, 0]
click at [471, 244] on link "See All Photos" at bounding box center [472, 240] width 96 height 20
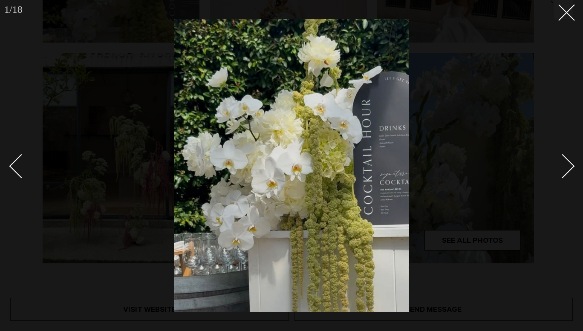
click at [567, 166] on div "Next slide" at bounding box center [562, 166] width 24 height 24
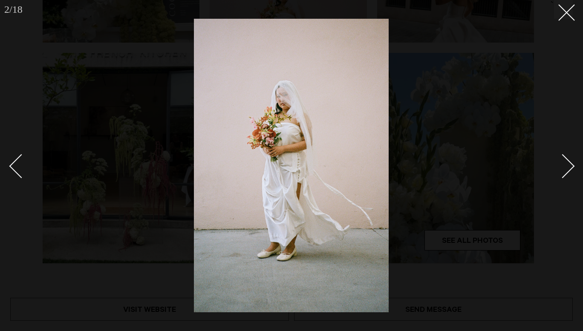
click at [567, 166] on div "Next slide" at bounding box center [562, 166] width 24 height 24
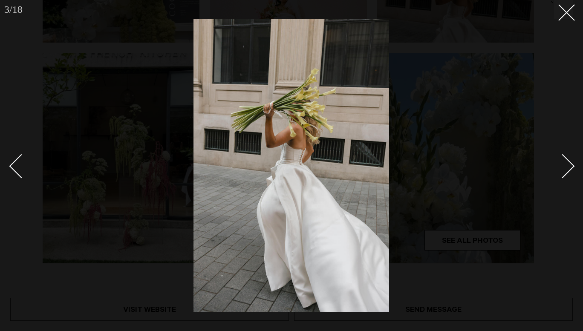
click at [567, 166] on div "Next slide" at bounding box center [562, 166] width 24 height 24
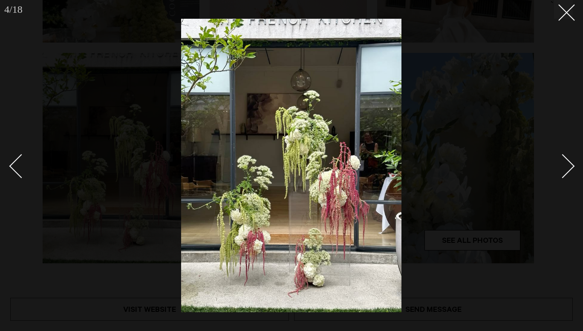
click at [567, 166] on div "Next slide" at bounding box center [562, 166] width 24 height 24
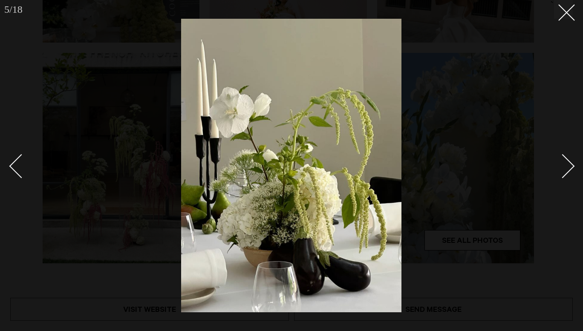
click at [567, 166] on div "Next slide" at bounding box center [562, 166] width 24 height 24
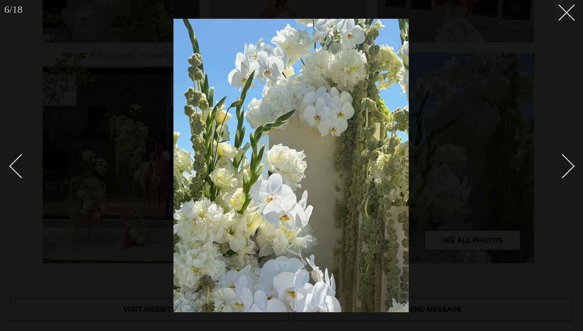
click at [567, 166] on div "Next slide" at bounding box center [562, 166] width 24 height 24
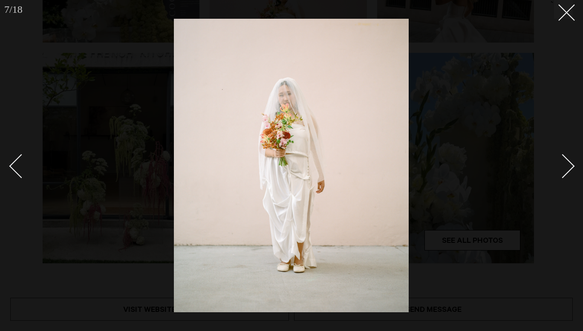
click at [567, 166] on div "Next slide" at bounding box center [562, 166] width 24 height 24
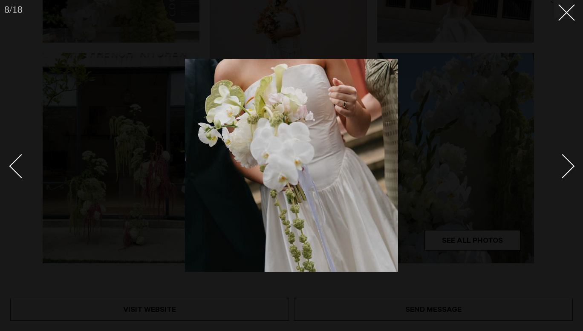
click at [567, 166] on div "Next slide" at bounding box center [562, 166] width 24 height 24
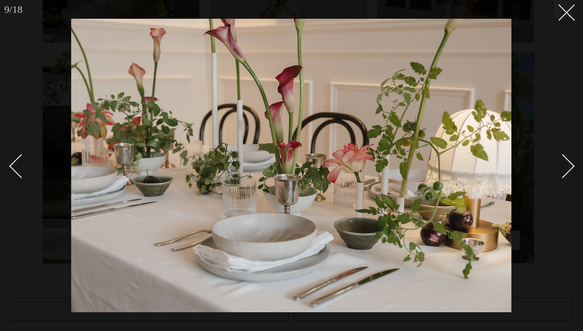
click at [567, 166] on div "Next slide" at bounding box center [562, 166] width 24 height 24
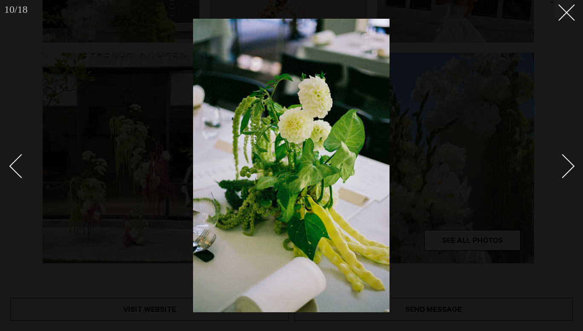
click at [567, 166] on div "Next slide" at bounding box center [562, 166] width 24 height 24
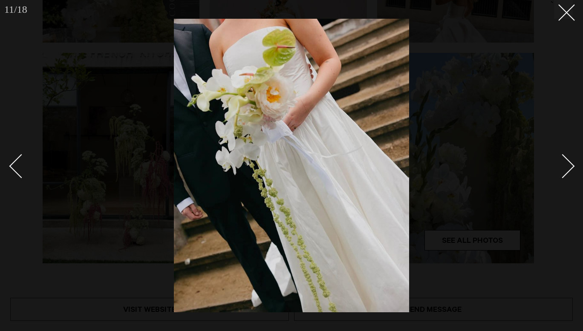
click at [567, 166] on div "Next slide" at bounding box center [562, 166] width 24 height 24
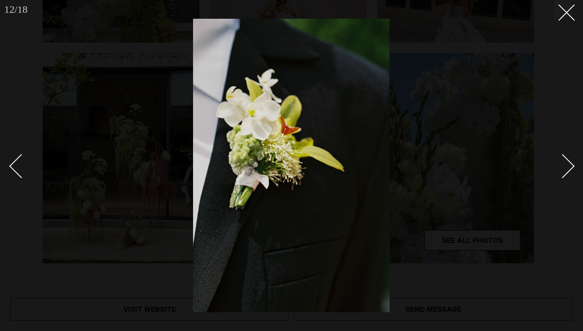
click at [567, 166] on div "Next slide" at bounding box center [562, 166] width 24 height 24
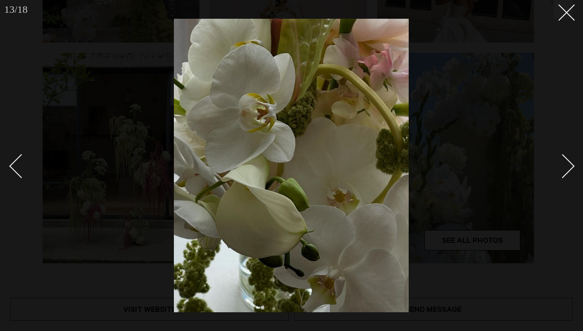
click at [567, 166] on div "Next slide" at bounding box center [562, 166] width 24 height 24
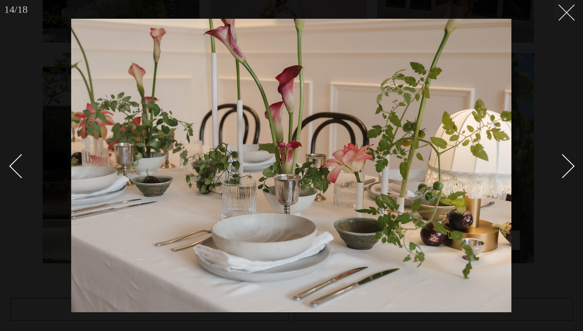
click at [565, 17] on button at bounding box center [563, 9] width 19 height 19
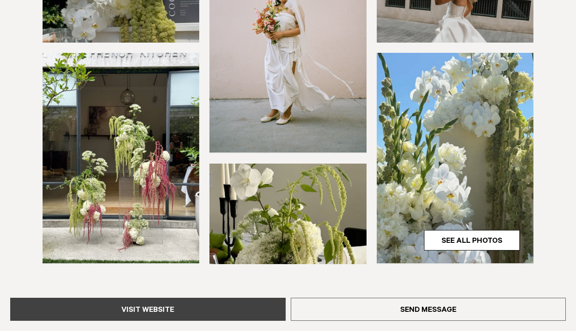
click at [192, 307] on link "Visit Website" at bounding box center [148, 309] width 276 height 23
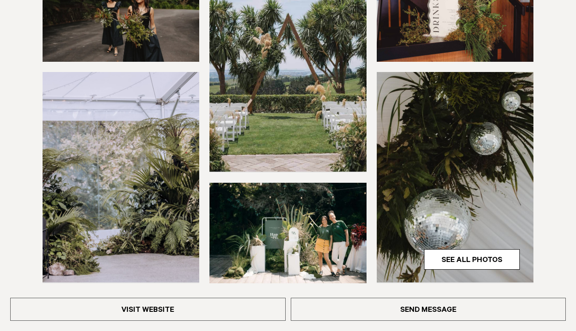
scroll to position [207, 0]
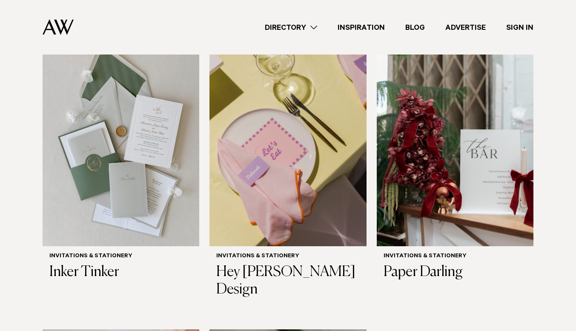
scroll to position [292, 0]
click at [465, 154] on img at bounding box center [455, 140] width 157 height 210
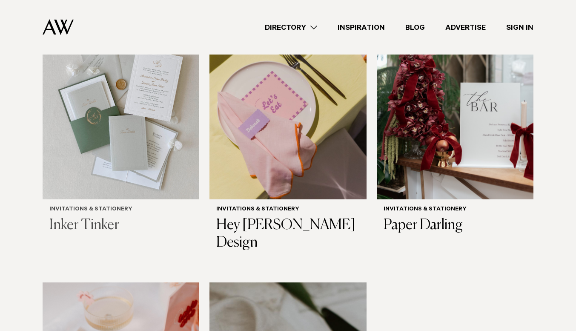
scroll to position [338, 0]
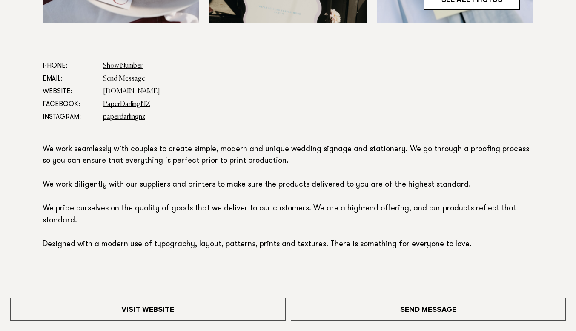
scroll to position [452, 0]
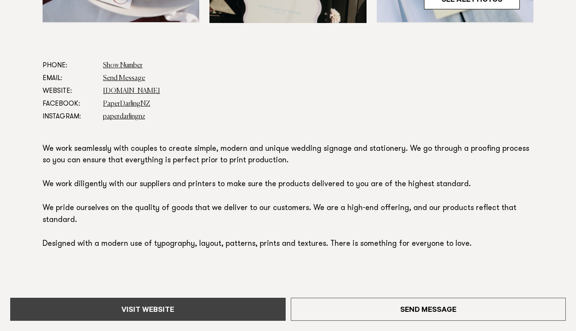
click at [192, 310] on link "Visit Website" at bounding box center [148, 309] width 276 height 23
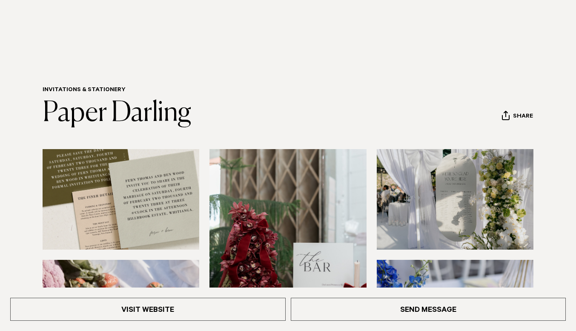
scroll to position [4, 0]
click at [148, 198] on img at bounding box center [121, 199] width 157 height 101
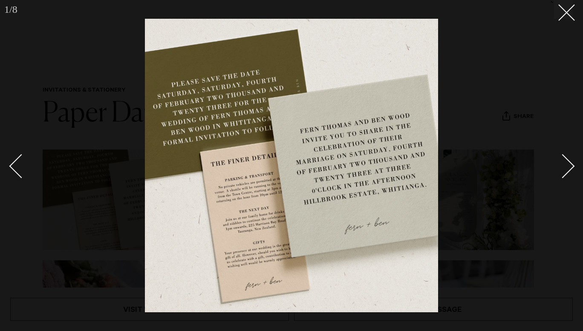
click at [570, 160] on link at bounding box center [558, 165] width 30 height 43
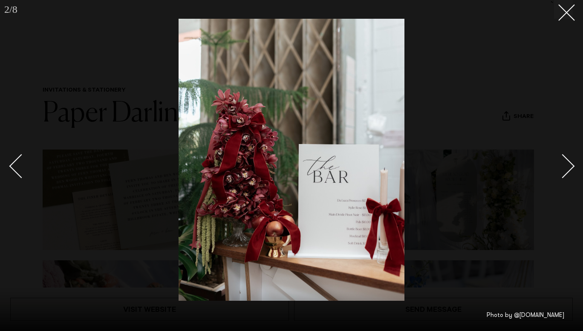
click at [570, 160] on link at bounding box center [558, 165] width 30 height 43
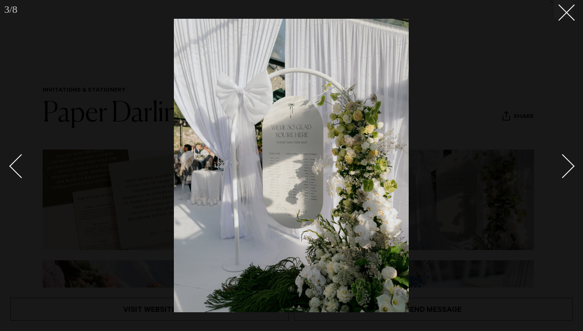
click at [570, 160] on link at bounding box center [558, 165] width 30 height 43
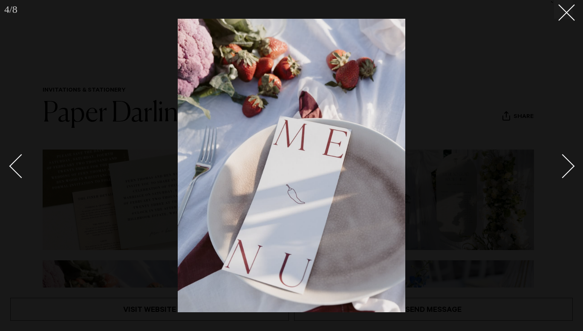
click at [570, 160] on link at bounding box center [558, 165] width 30 height 43
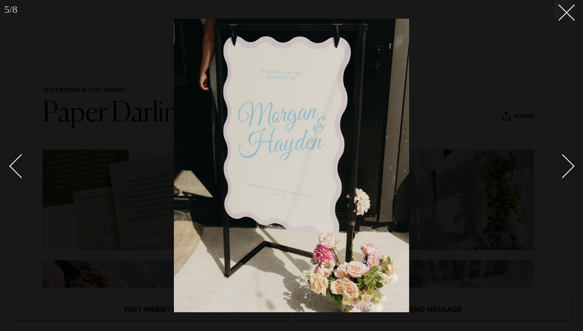
click at [570, 160] on link at bounding box center [558, 165] width 30 height 43
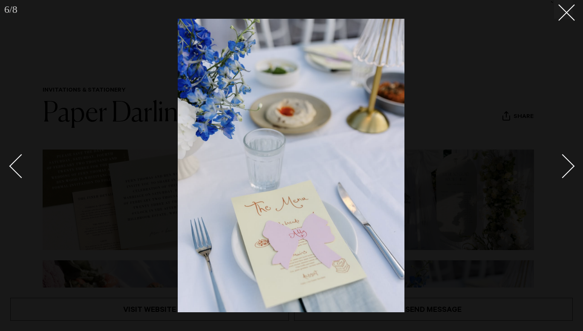
click at [570, 160] on link at bounding box center [558, 165] width 30 height 43
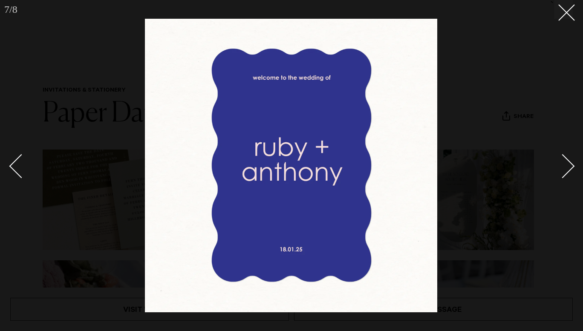
click at [570, 160] on link at bounding box center [558, 165] width 30 height 43
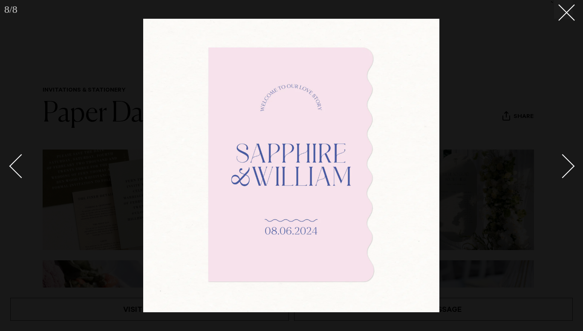
click at [570, 160] on link at bounding box center [558, 165] width 30 height 43
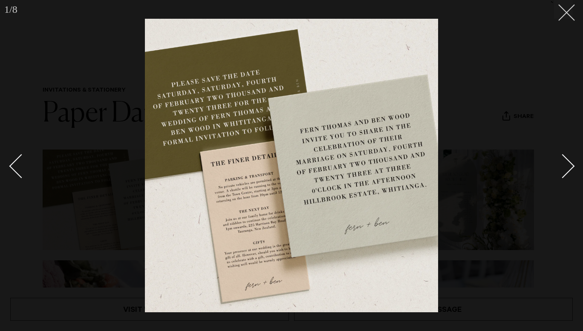
click at [567, 14] on icon at bounding box center [563, 9] width 10 height 10
